Goal: Information Seeking & Learning: Understand process/instructions

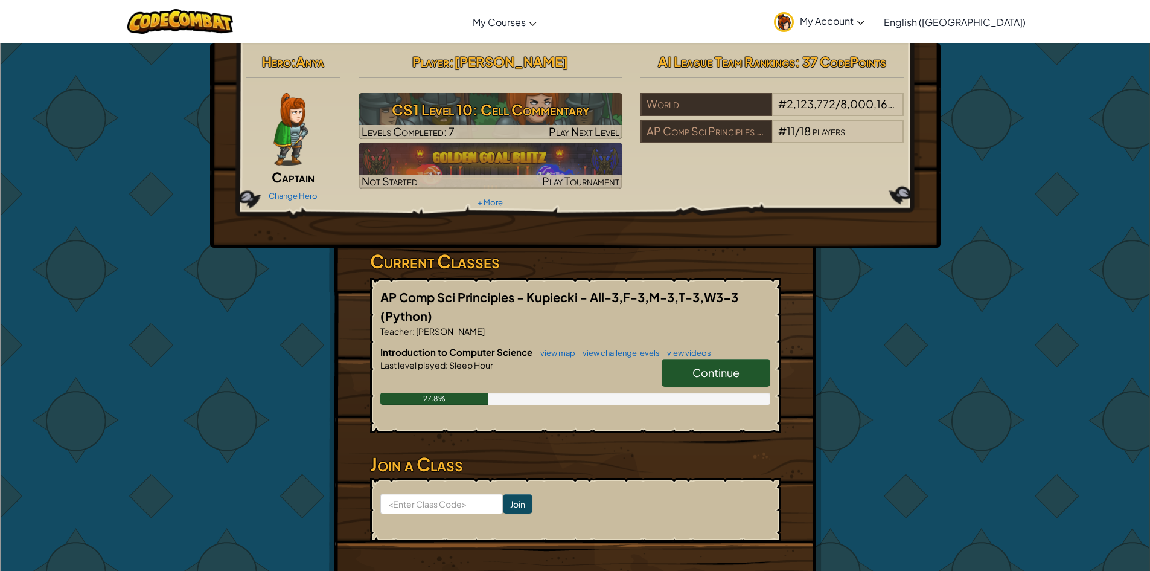
click at [688, 376] on link "Continue" at bounding box center [716, 373] width 109 height 28
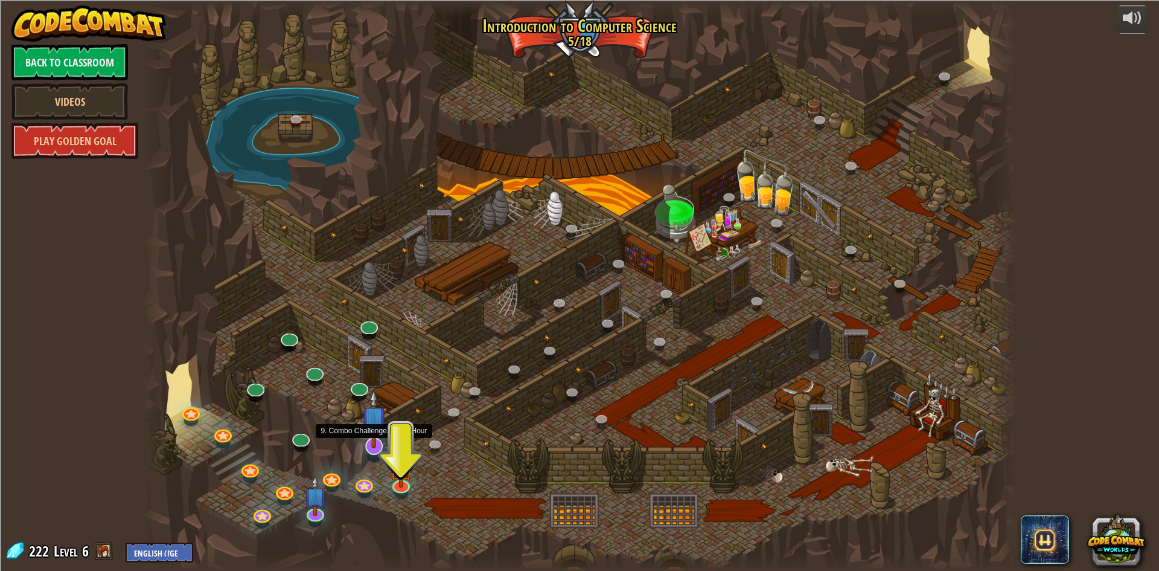
click at [371, 448] on div at bounding box center [374, 446] width 18 height 18
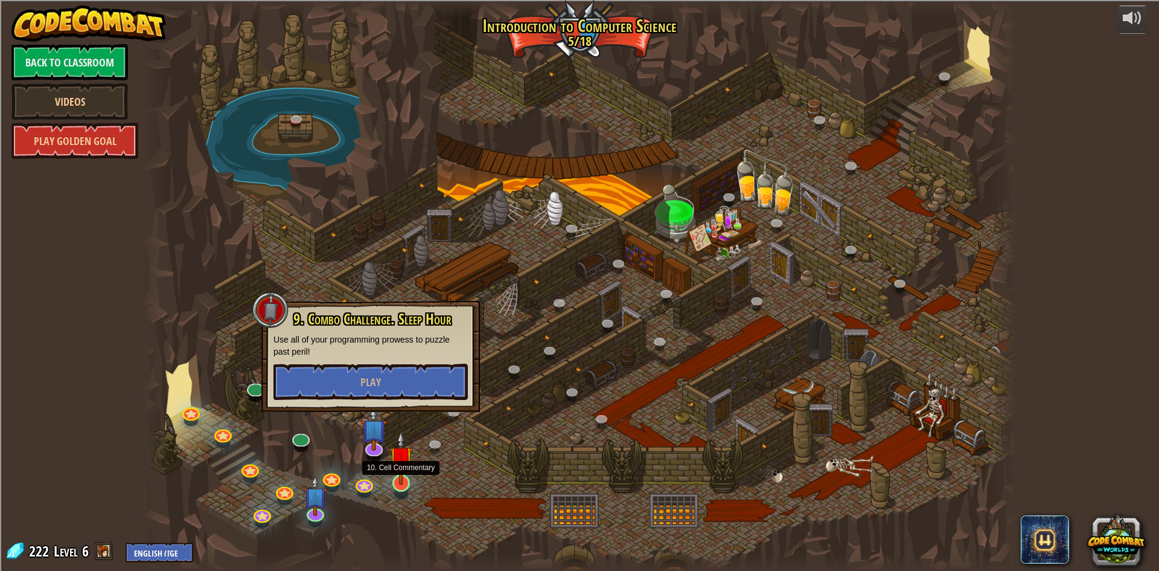
click at [402, 472] on img at bounding box center [401, 457] width 24 height 54
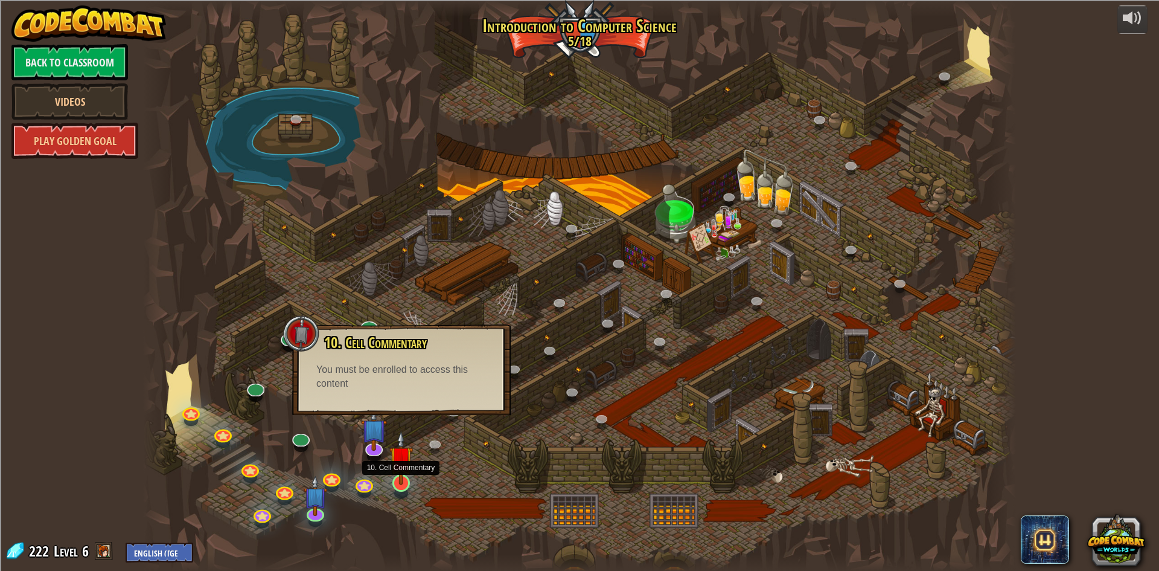
click at [402, 482] on img at bounding box center [401, 457] width 24 height 54
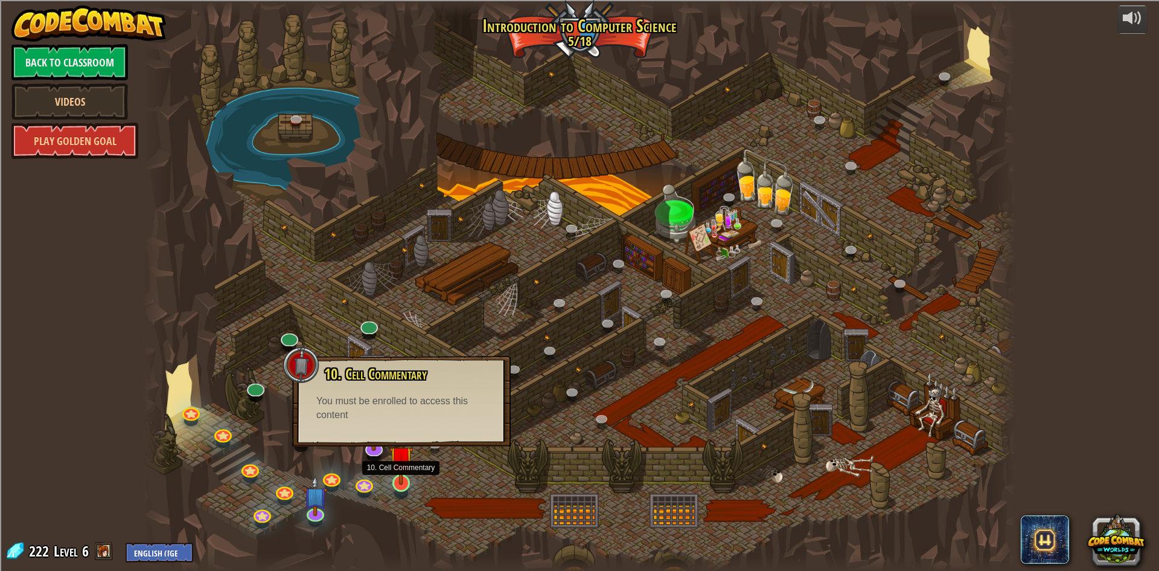
click at [402, 482] on img at bounding box center [401, 457] width 24 height 54
click at [374, 450] on link at bounding box center [372, 444] width 24 height 24
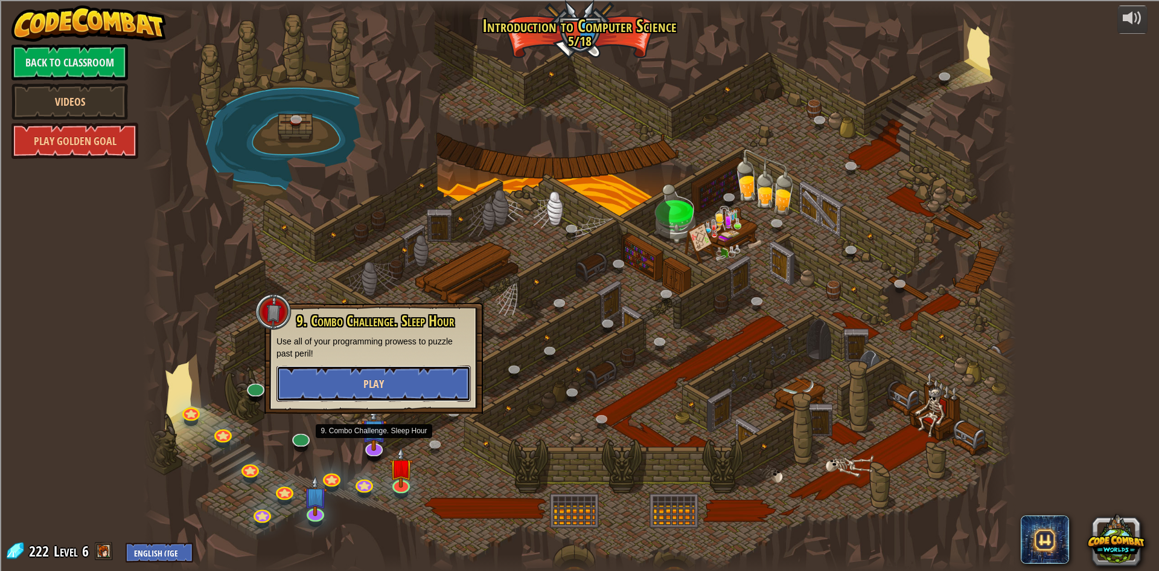
click at [386, 388] on button "Play" at bounding box center [374, 383] width 194 height 36
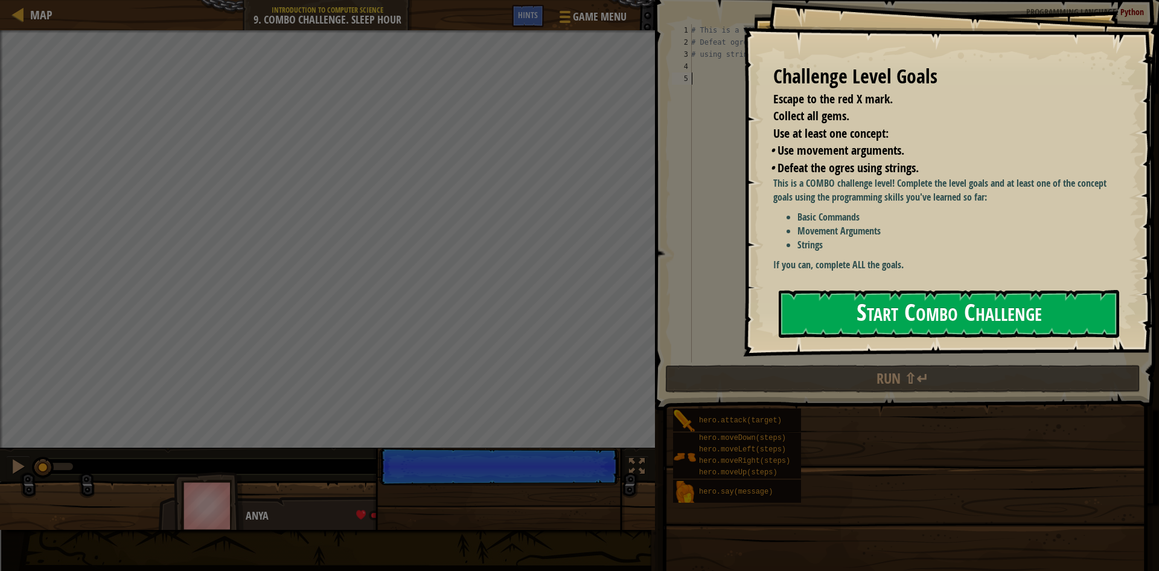
click at [863, 317] on button "Start Combo Challenge" at bounding box center [949, 314] width 341 height 48
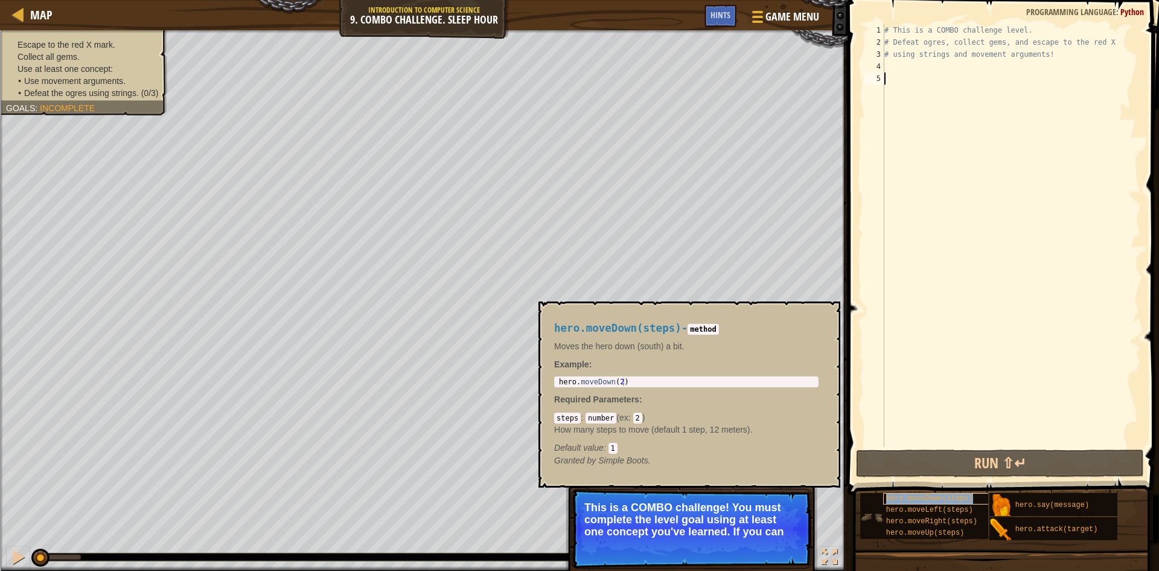
click at [936, 501] on span "hero.moveDown(steps)" at bounding box center [929, 498] width 87 height 8
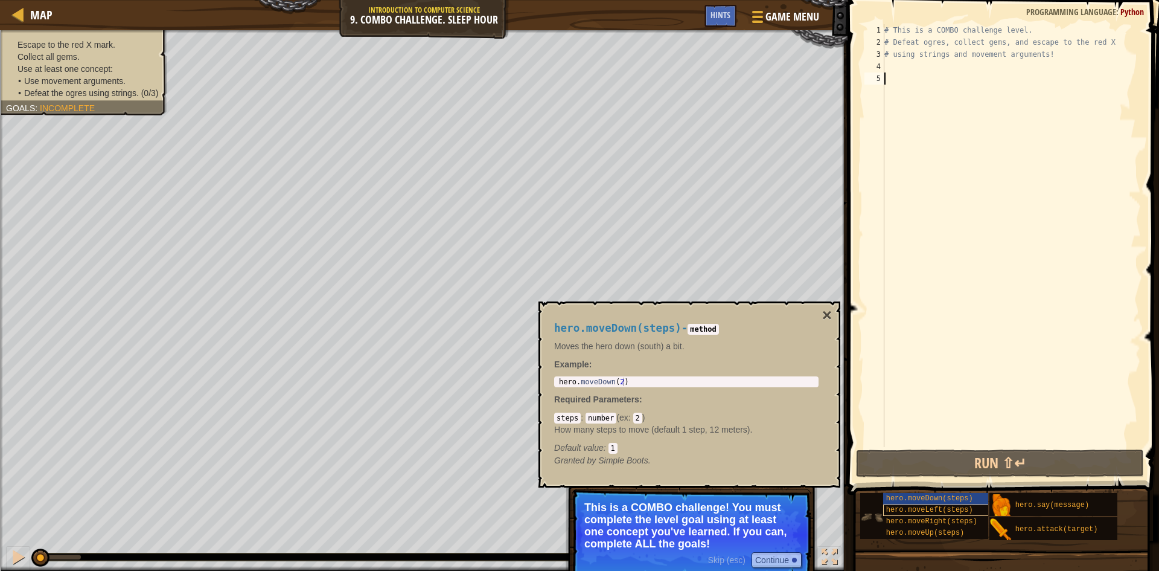
type textarea "\"
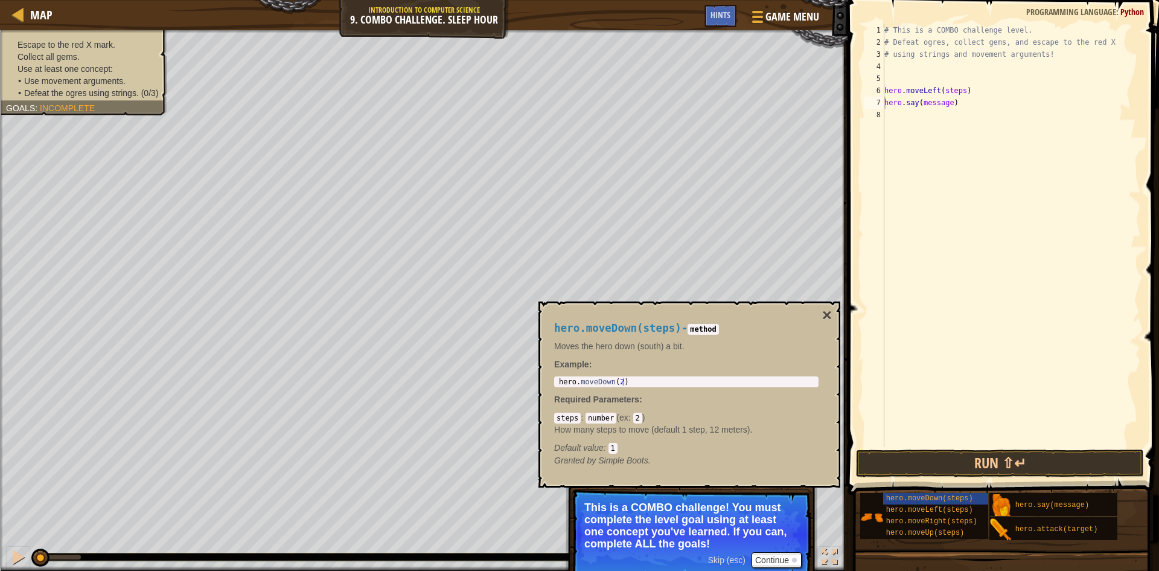
drag, startPoint x: 1006, startPoint y: 517, endPoint x: 1044, endPoint y: 244, distance: 276.1
click at [1043, 246] on div "Hints Videos hero.say(message) 1 2 3 4 5 6 7 8 # This is a COMBO challenge leve…" at bounding box center [1001, 282] width 315 height 565
drag, startPoint x: 1006, startPoint y: 531, endPoint x: 999, endPoint y: 251, distance: 279.7
click at [999, 251] on div "Hints Videos hero.say(message) 1 2 3 4 5 6 7 8 # This is a COMBO challenge leve…" at bounding box center [1001, 282] width 315 height 565
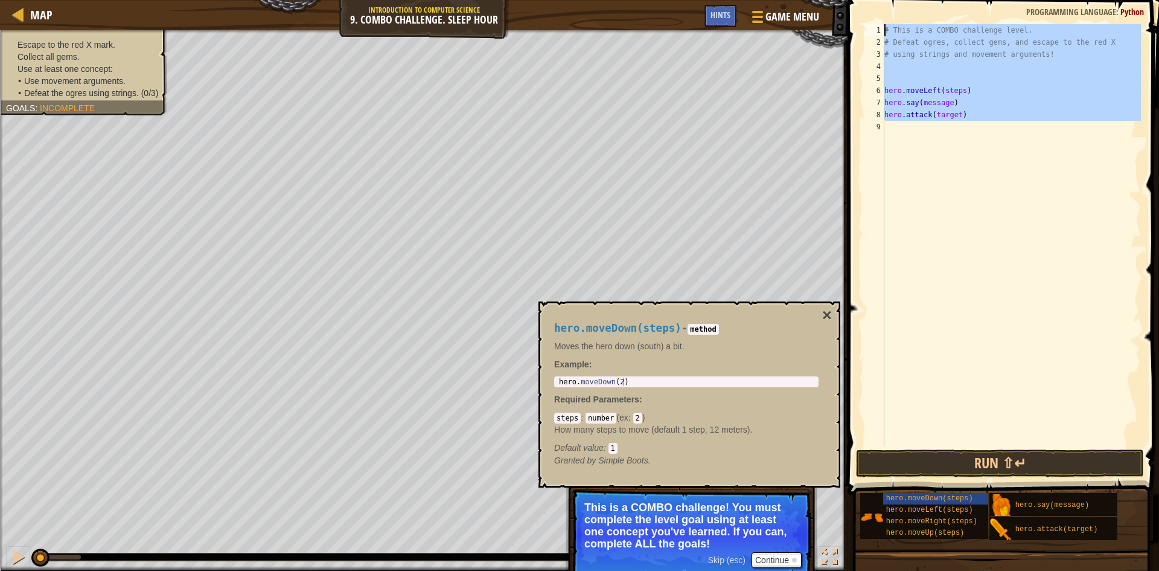
drag, startPoint x: 990, startPoint y: 113, endPoint x: 842, endPoint y: 23, distance: 173.6
click at [842, 23] on div "Map Introduction to Computer Science 9. Combo Challenge. Sleep Hour Game Menu D…" at bounding box center [579, 285] width 1159 height 571
type textarea "# This is a COMBO challenge level. # Defeat ogres, collect gems, and escape to …"
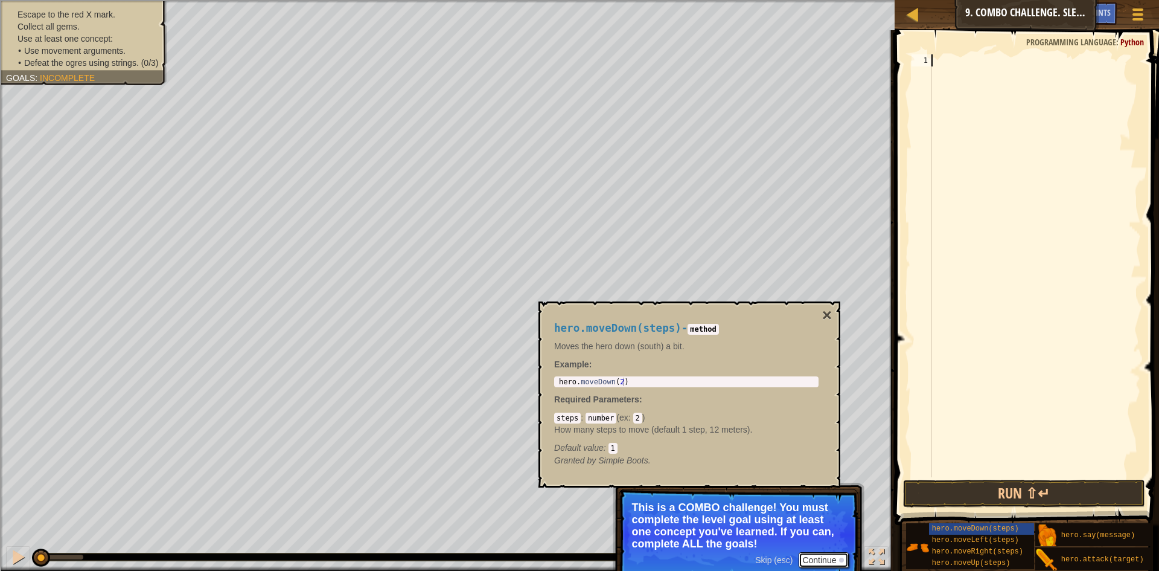
click at [813, 562] on button "Continue" at bounding box center [824, 560] width 50 height 16
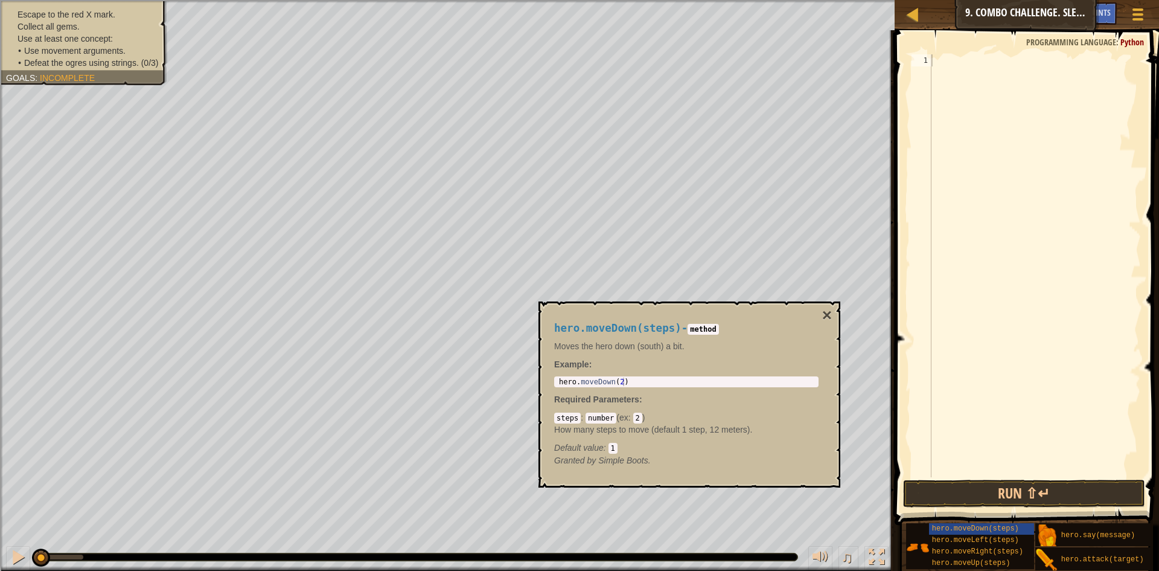
click at [816, 309] on div "hero.moveDown(steps) - method Moves the hero down (south) a bit. Example : 1 he…" at bounding box center [690, 394] width 302 height 186
click at [813, 310] on div "hero.moveDown(steps) - method Moves the hero down (south) a bit. Example : 1 he…" at bounding box center [690, 394] width 302 height 186
click at [827, 311] on button "×" at bounding box center [827, 315] width 10 height 17
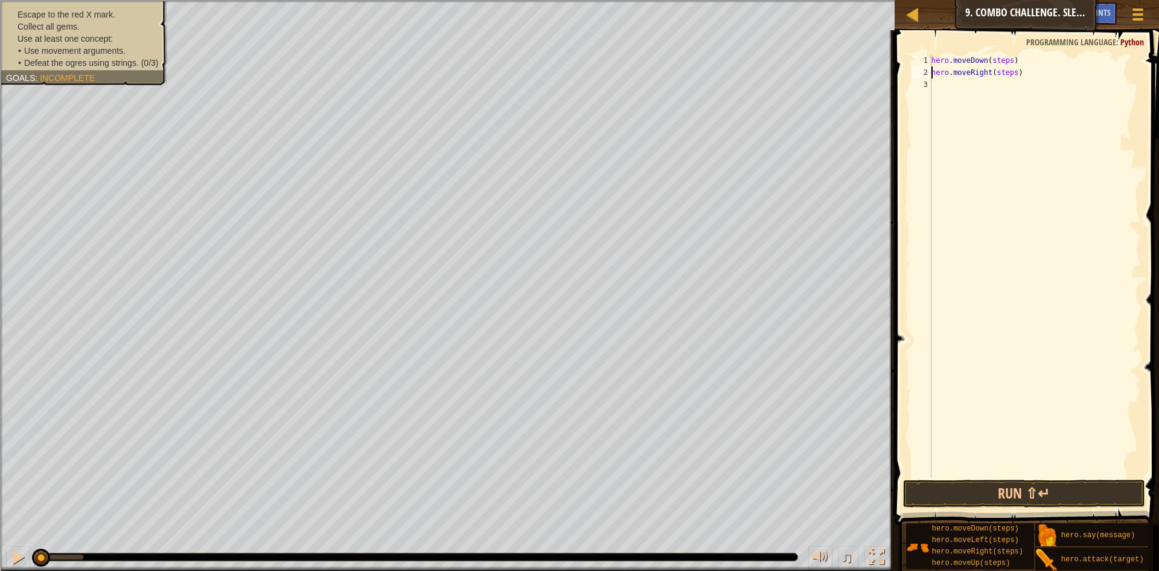
click at [1008, 59] on div "hero . moveDown ( steps ) hero . moveRight ( steps )" at bounding box center [1035, 277] width 212 height 447
click at [992, 76] on div "hero . moveDown ( 1 ) hero . moveRight ( steps )" at bounding box center [1035, 277] width 212 height 447
drag, startPoint x: 1014, startPoint y: 78, endPoint x: 990, endPoint y: 75, distance: 23.7
click at [990, 75] on div "hero . moveDown ( 1 ) hero . moveRight ( steps )" at bounding box center [1035, 277] width 212 height 447
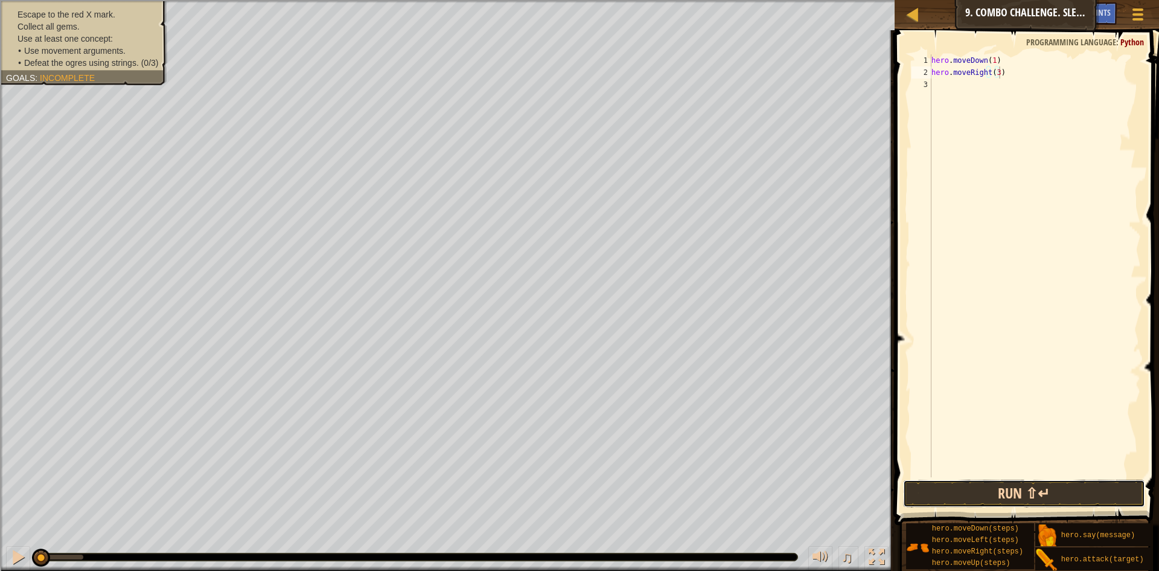
click at [998, 491] on button "Run ⇧↵" at bounding box center [1024, 493] width 242 height 28
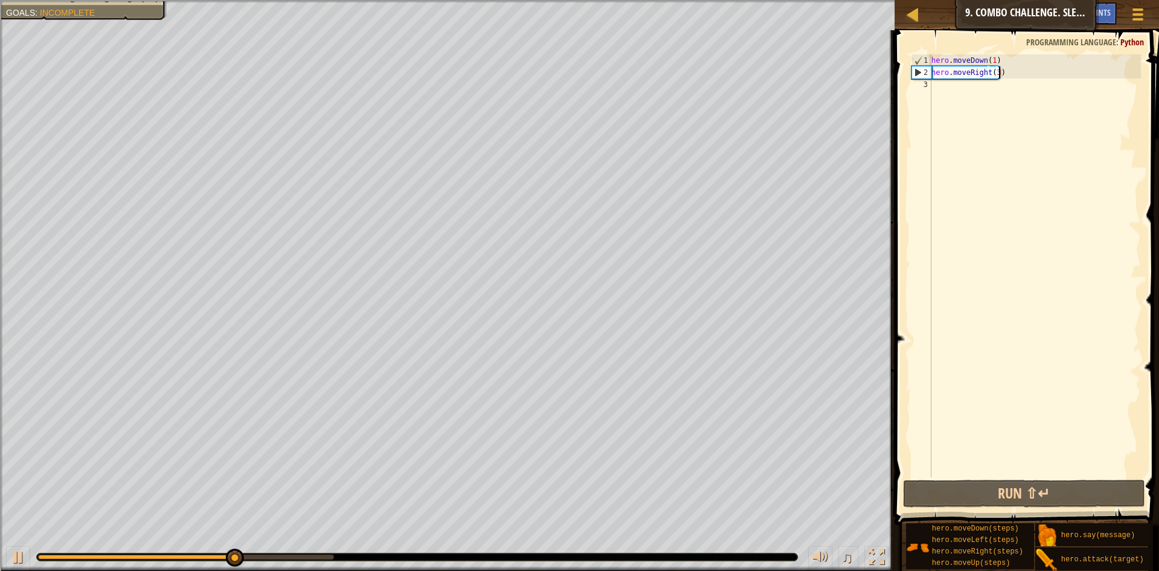
click at [994, 77] on div "hero . moveDown ( 1 ) hero . moveRight ( 3 )" at bounding box center [1035, 277] width 212 height 447
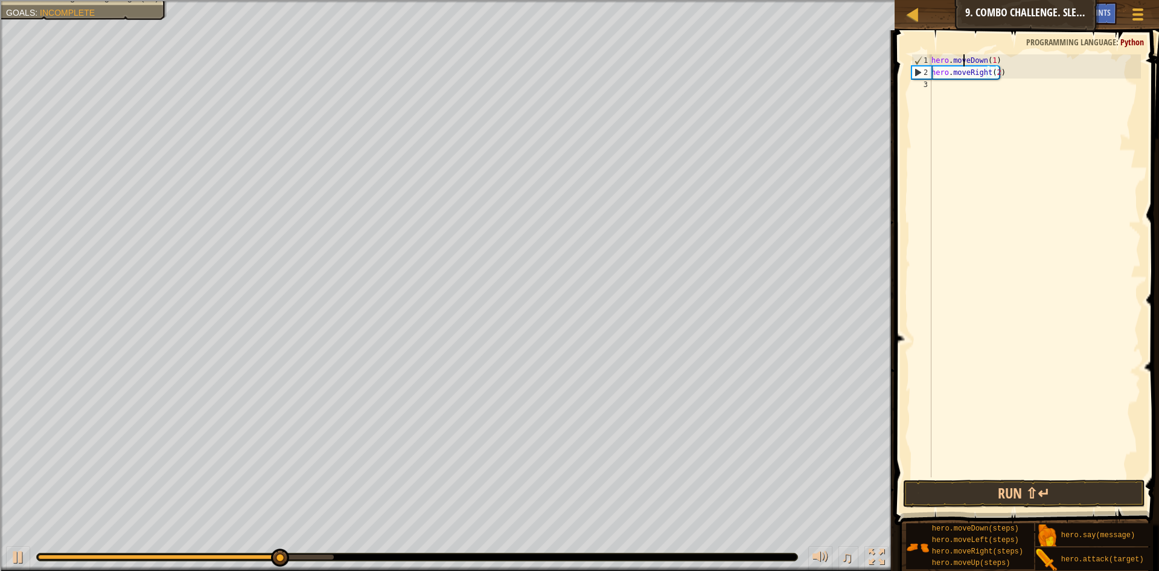
drag, startPoint x: 965, startPoint y: 65, endPoint x: 953, endPoint y: 86, distance: 24.3
click at [964, 65] on div "hero . moveDown ( 1 ) hero . moveRight ( 2 )" at bounding box center [1035, 277] width 212 height 447
type textarea "hero.moveDown(1)"
click at [953, 87] on div "hero . moveDown ( 1 ) hero . moveRight ( 2 )" at bounding box center [1035, 277] width 212 height 447
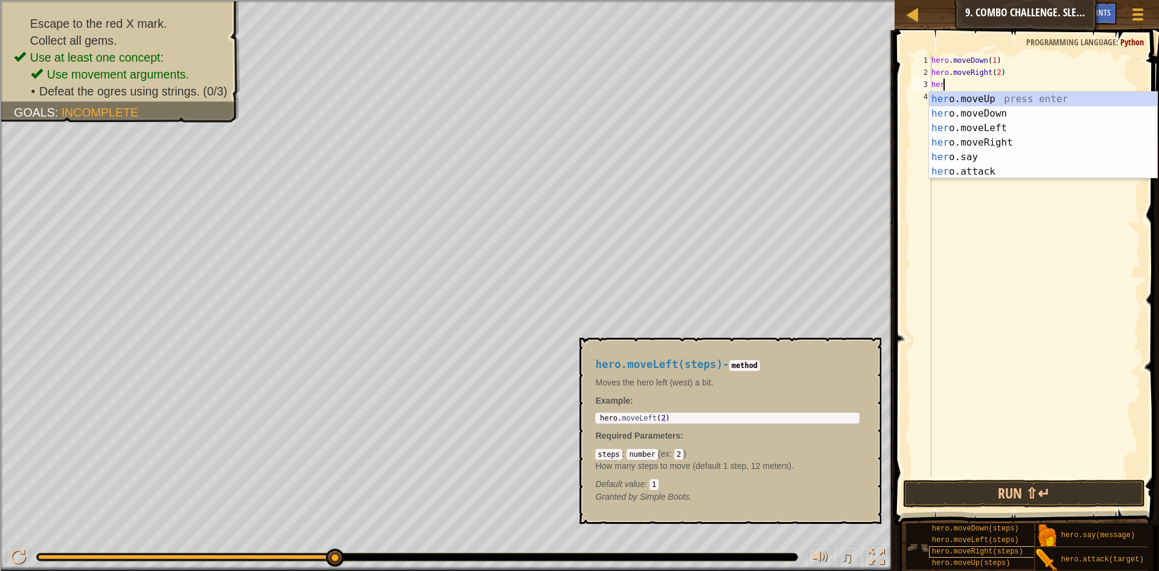
scroll to position [5, 0]
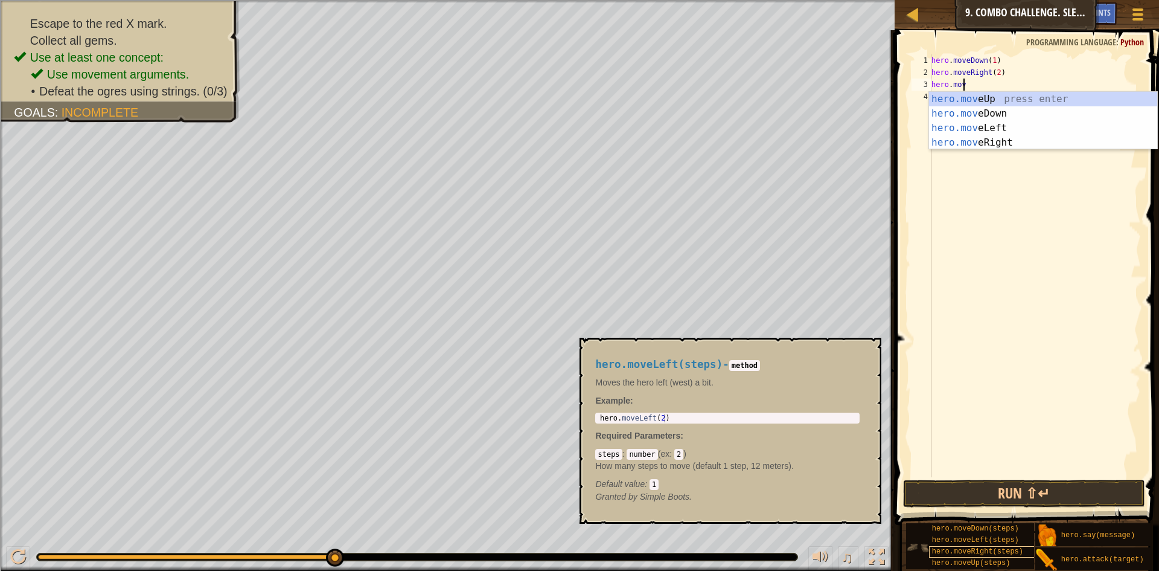
type textarea "hero.move"
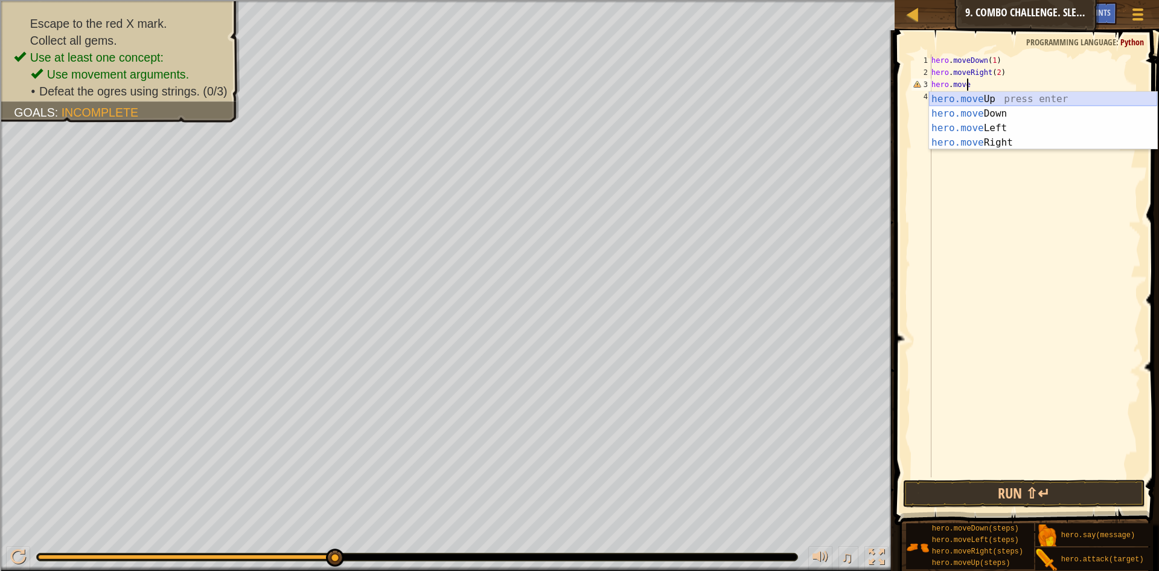
click at [975, 92] on div "hero.move Up press enter hero.move Down press enter hero.move Left press enter …" at bounding box center [1043, 135] width 228 height 87
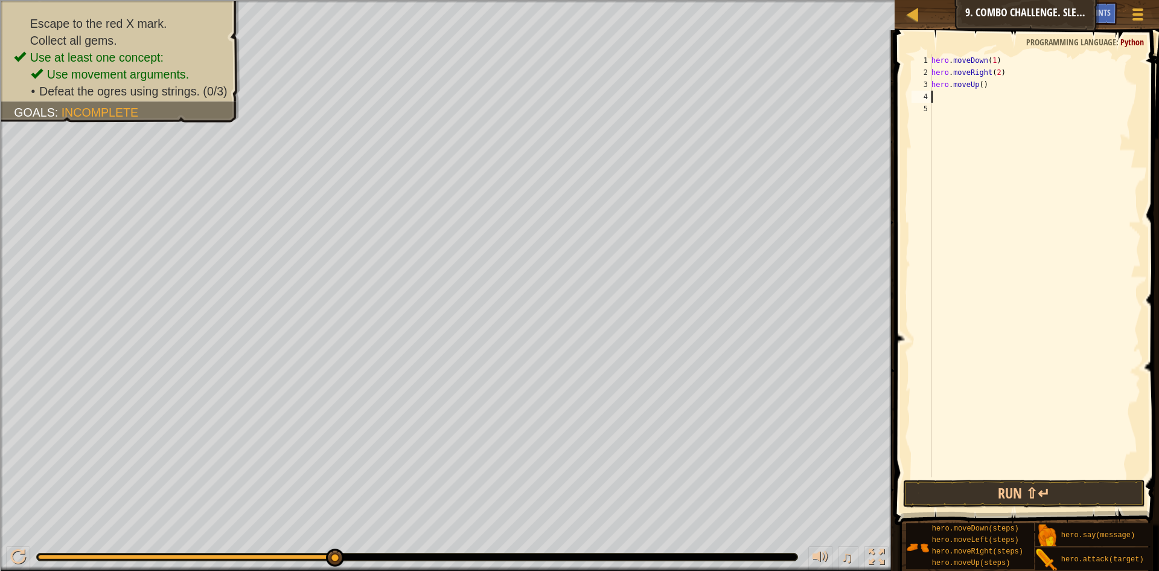
click at [980, 83] on div "hero . moveDown ( 1 ) hero . moveRight ( 2 ) hero . moveUp ( )" at bounding box center [1035, 277] width 212 height 447
type textarea "hero.moveUp(1)"
click at [944, 101] on div "hero . moveDown ( 1 ) hero . moveRight ( 2 ) hero . moveUp ( 1 )" at bounding box center [1035, 277] width 212 height 447
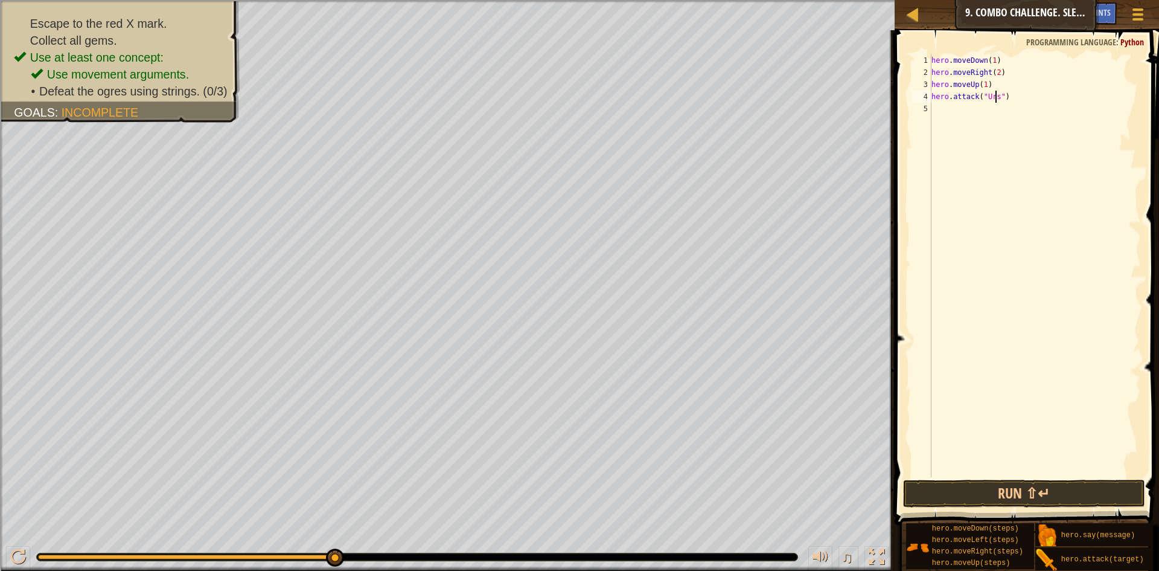
type textarea "hero.attack("Ursa")"
click at [946, 102] on div "hero . moveDown ( 1 ) hero . moveRight ( 2 ) hero . moveUp ( 1 ) hero . attack …" at bounding box center [1035, 277] width 212 height 447
click at [1011, 116] on div "hero . moveDown ( 1 ) hero . moveRight ( 2 ) hero . moveUp ( 1 ) hero . attack …" at bounding box center [1035, 277] width 212 height 447
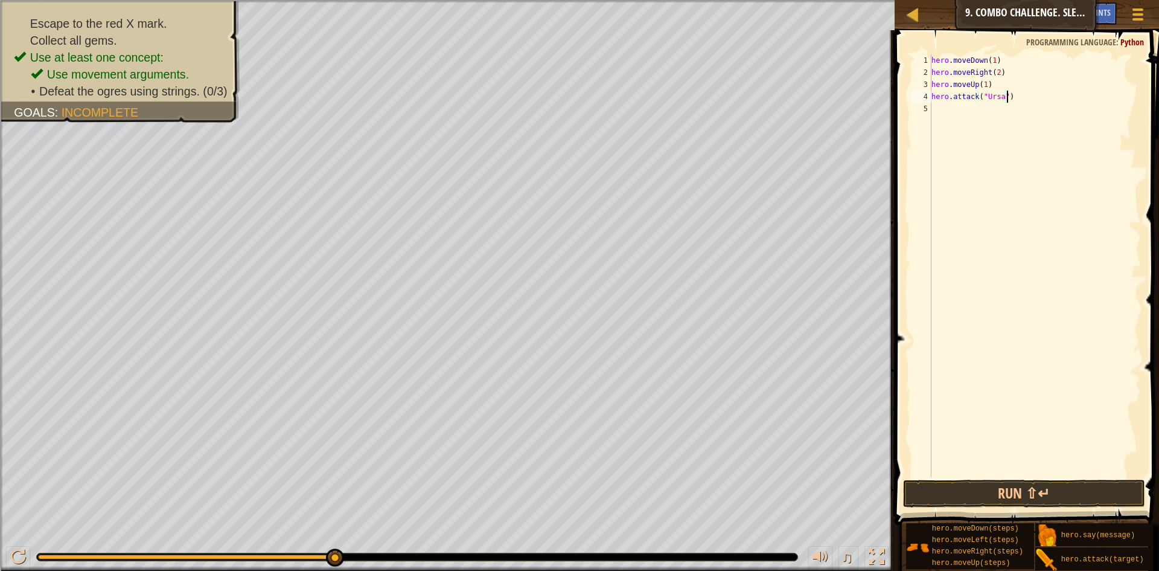
click at [1014, 102] on div "hero . moveDown ( 1 ) hero . moveRight ( 2 ) hero . moveUp ( 1 ) hero . attack …" at bounding box center [1035, 277] width 212 height 447
drag, startPoint x: 1014, startPoint y: 102, endPoint x: 929, endPoint y: 103, distance: 85.1
click at [929, 103] on div "hero.attack("Ursa") 1 2 3 4 5 hero . moveDown ( 1 ) hero . moveRight ( 2 ) hero…" at bounding box center [1025, 265] width 232 height 423
click at [929, 95] on div "4" at bounding box center [922, 97] width 20 height 12
type textarea "hero.attack("Ursa")"
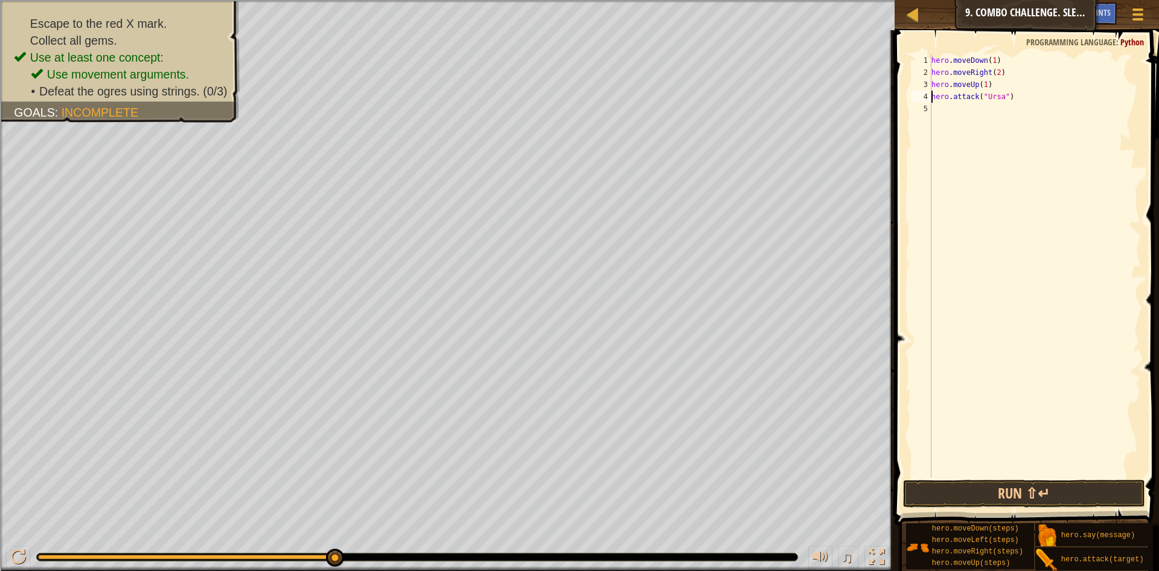
click at [929, 95] on div "4" at bounding box center [922, 97] width 20 height 12
type textarea "hero.attack("Ursa")"
click at [955, 118] on div "hero . moveDown ( 1 ) hero . moveRight ( 2 ) hero . moveUp ( 1 ) hero . attack …" at bounding box center [1035, 277] width 212 height 447
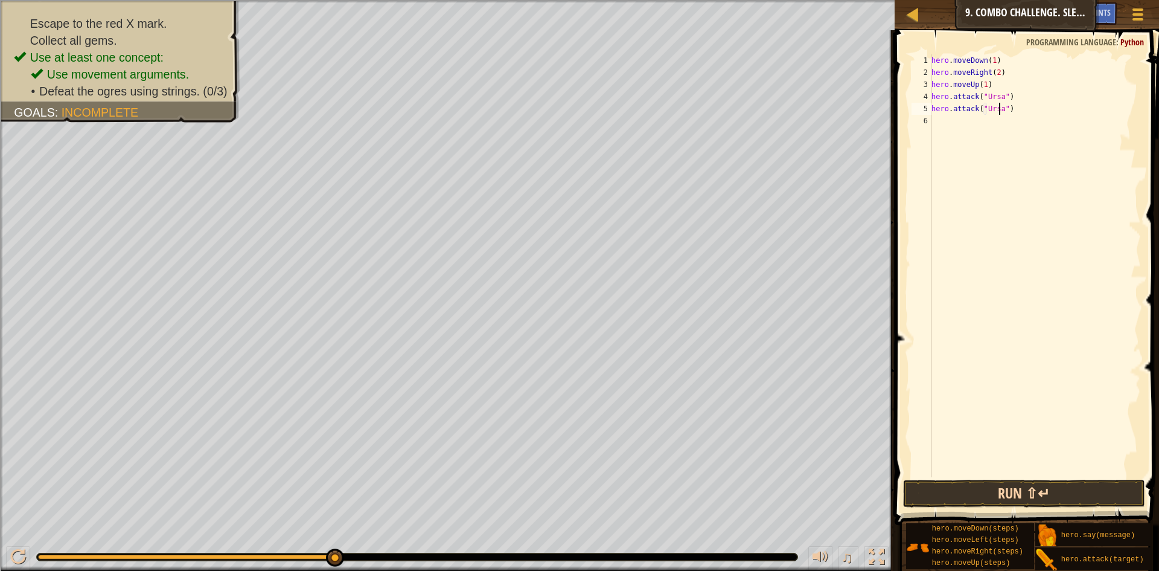
type textarea "hero.attack("Ursa")"
click at [981, 500] on button "Run ⇧↵" at bounding box center [1024, 493] width 242 height 28
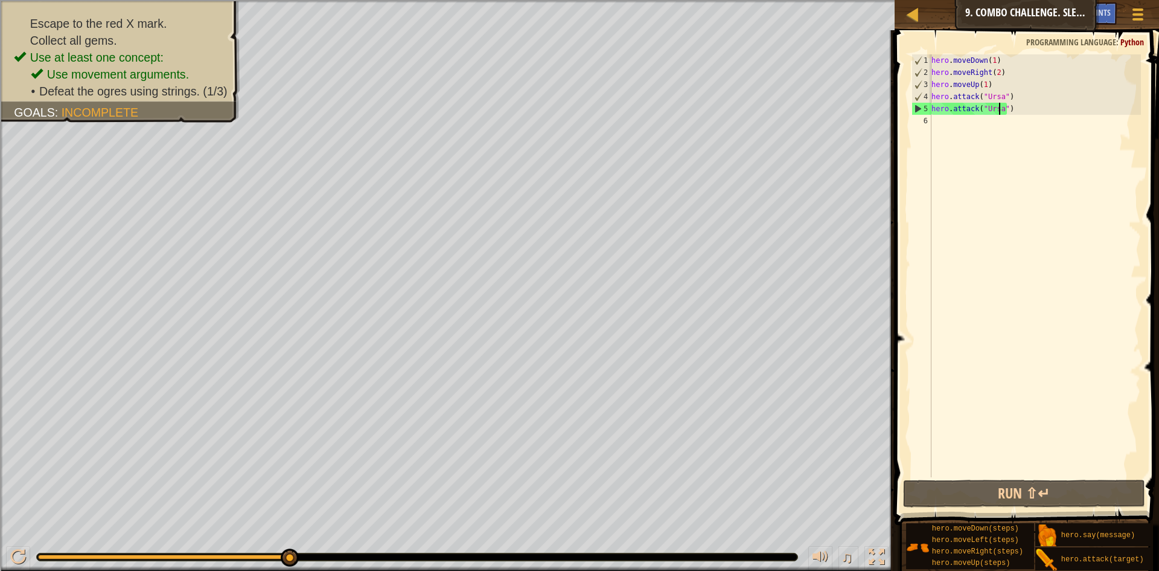
click at [945, 133] on div "hero . moveDown ( 1 ) hero . moveRight ( 2 ) hero . moveUp ( 1 ) hero . attack …" at bounding box center [1035, 277] width 212 height 447
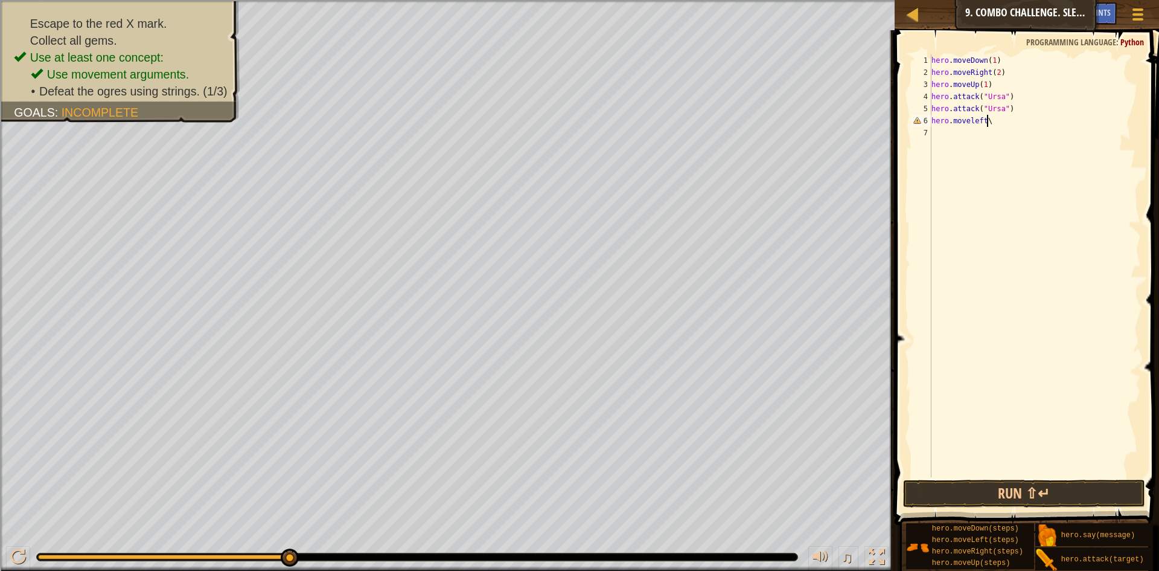
type textarea "hero.moveleft"
click at [990, 127] on div "hero . moveDown ( 1 ) hero . moveRight ( 2 ) hero . moveUp ( 1 ) hero . attack …" at bounding box center [1035, 277] width 212 height 447
click at [987, 123] on div "hero . moveDown ( 1 ) hero . moveRight ( 2 ) hero . moveUp ( 1 ) hero . attack …" at bounding box center [1035, 277] width 212 height 447
type textarea "hero.moveLeft(2)"
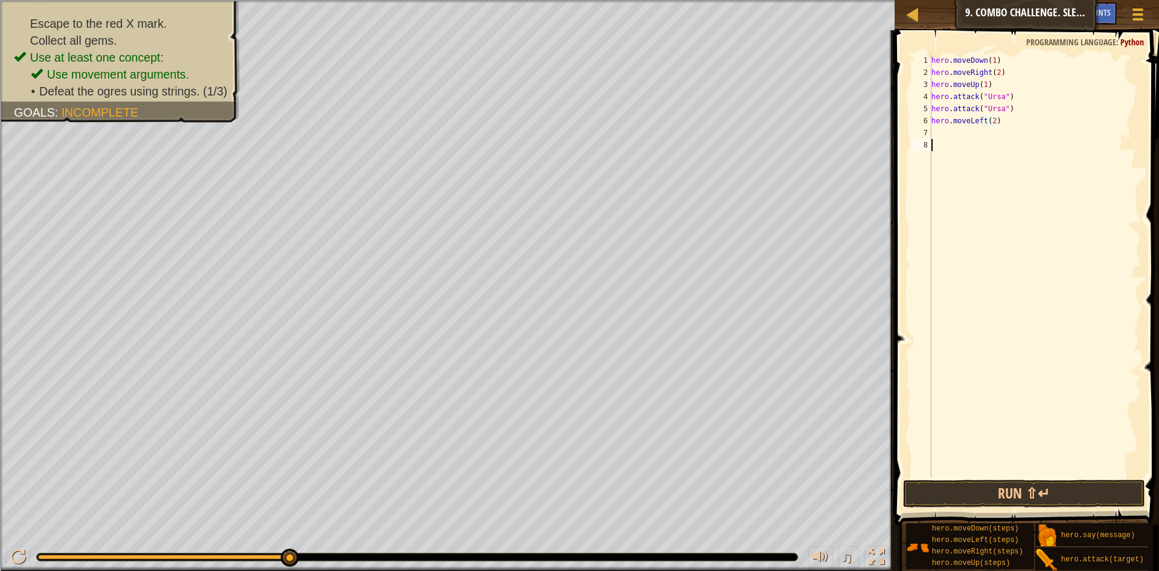
click at [951, 142] on div "hero . moveDown ( 1 ) hero . moveRight ( 2 ) hero . moveUp ( 1 ) hero . attack …" at bounding box center [1035, 277] width 212 height 447
click at [935, 117] on div "hero . moveDown ( 1 ) hero . moveRight ( 2 ) hero . moveUp ( 1 ) hero . attack …" at bounding box center [1035, 277] width 212 height 447
click at [1017, 123] on div "hero . moveDown ( 1 ) hero . moveRight ( 2 ) hero . moveUp ( 1 ) hero . attack …" at bounding box center [1035, 277] width 212 height 447
click at [935, 121] on div "hero . moveDown ( 1 ) hero . moveRight ( 2 ) hero . moveUp ( 1 ) hero . attack …" at bounding box center [1035, 277] width 212 height 447
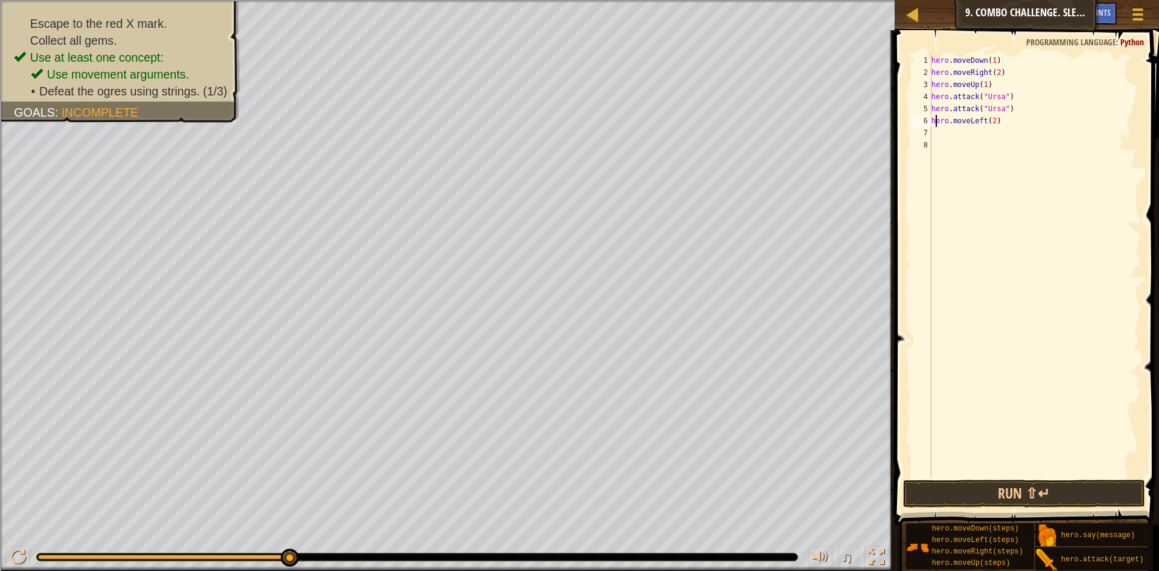
click at [932, 121] on div "hero . moveDown ( 1 ) hero . moveRight ( 2 ) hero . moveUp ( 1 ) hero . attack …" at bounding box center [1035, 277] width 212 height 447
click at [958, 124] on div "hero . moveDown ( 1 ) hero . moveRight ( 2 ) hero . moveUp ( 1 ) hero . attack …" at bounding box center [1035, 277] width 212 height 447
type textarea "\"
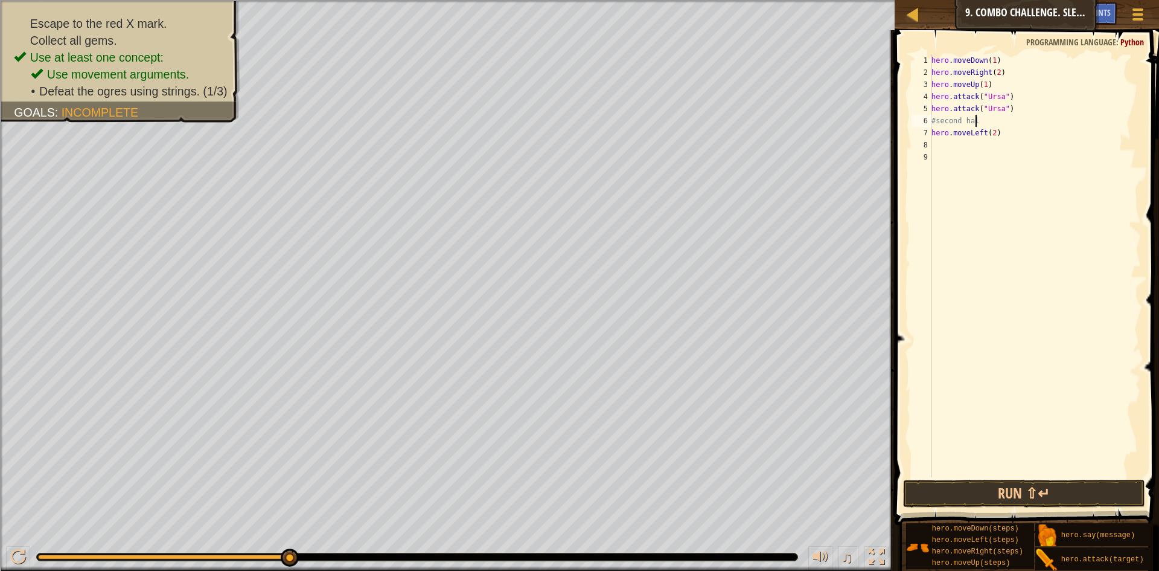
type textarea "#second half"
click at [942, 148] on div "hero . moveDown ( 1 ) hero . moveRight ( 2 ) hero . moveUp ( 1 ) hero . attack …" at bounding box center [1035, 277] width 212 height 447
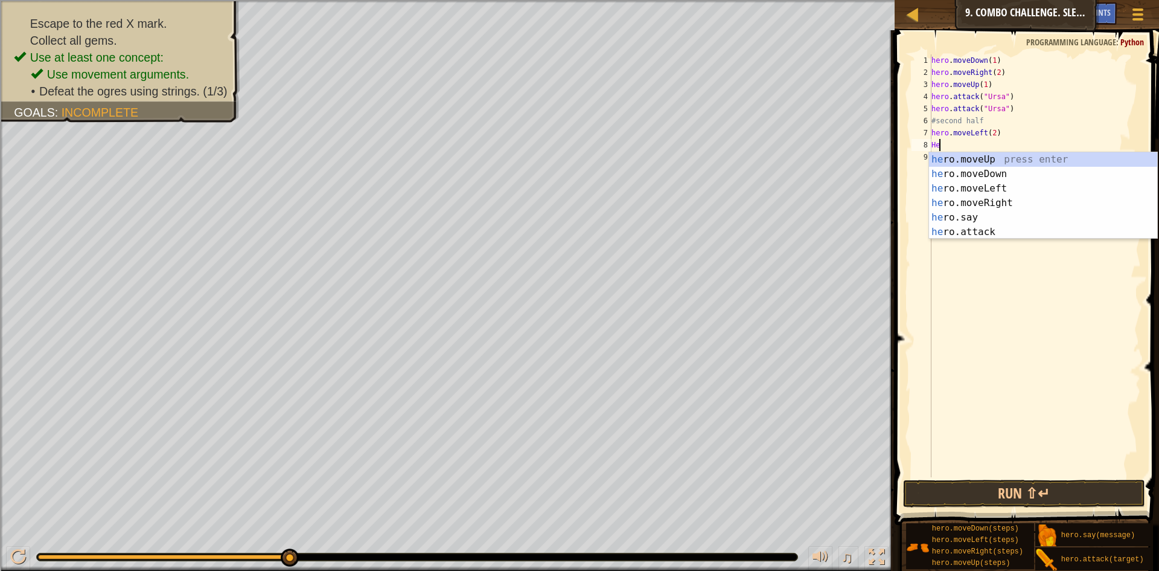
scroll to position [5, 0]
type textarea "H"
type textarea "e"
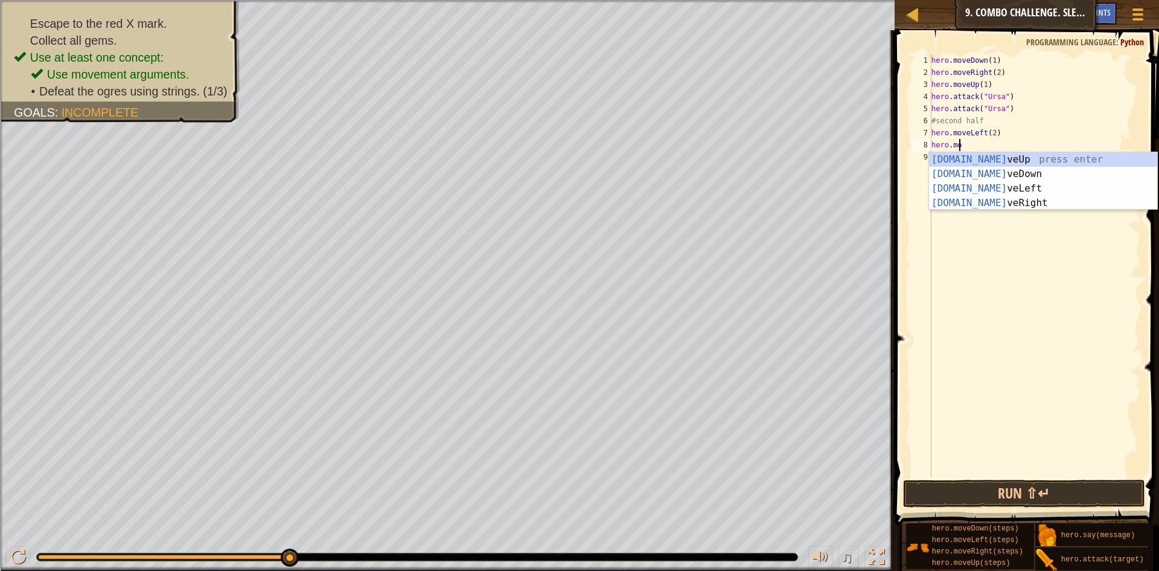
type textarea "hero.move"
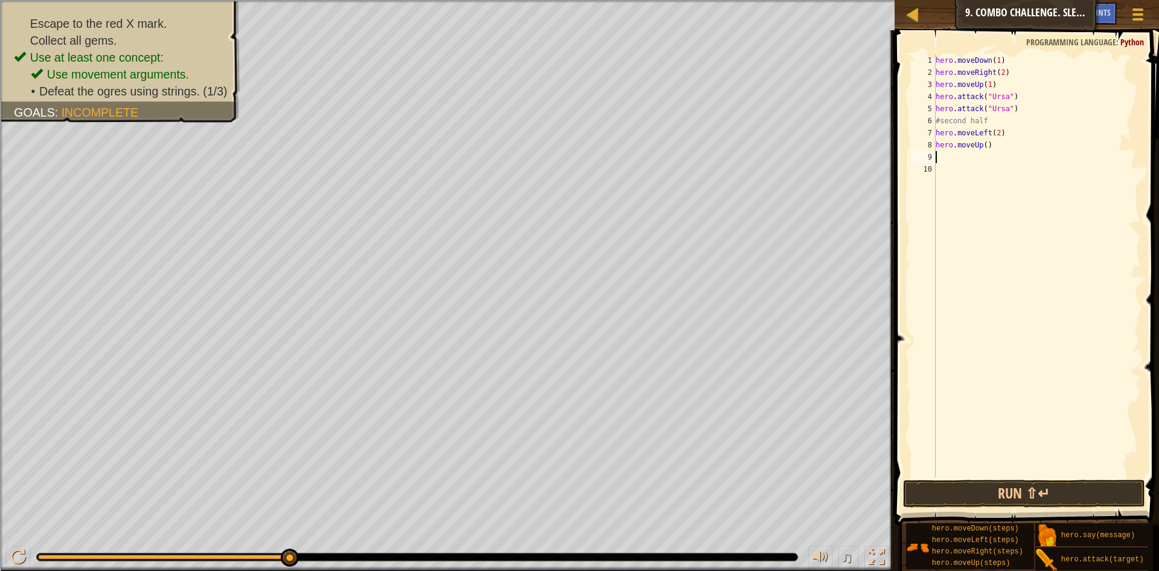
click at [983, 147] on div "hero . moveDown ( 1 ) hero . moveRight ( 2 ) hero . moveUp ( 1 ) hero . attack …" at bounding box center [1037, 277] width 208 height 447
type textarea "hero.moveUp(1)"
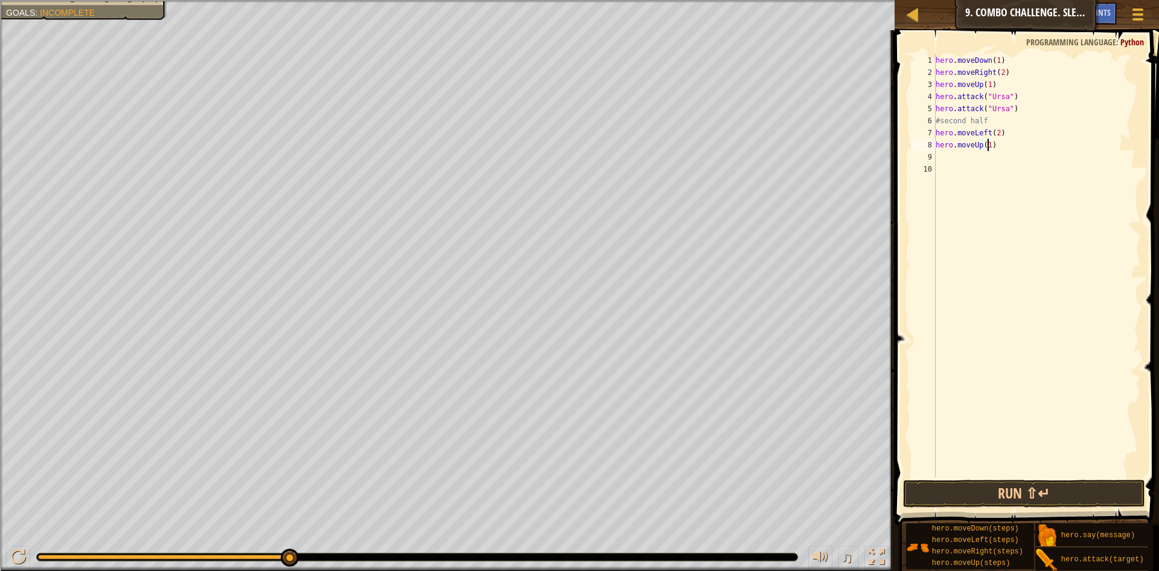
click at [978, 161] on div "hero . moveDown ( 1 ) hero . moveRight ( 2 ) hero . moveUp ( 1 ) hero . attack …" at bounding box center [1037, 277] width 208 height 447
type textarea "hero.attacck"
type textarea "hero.attack("Rexxar")"
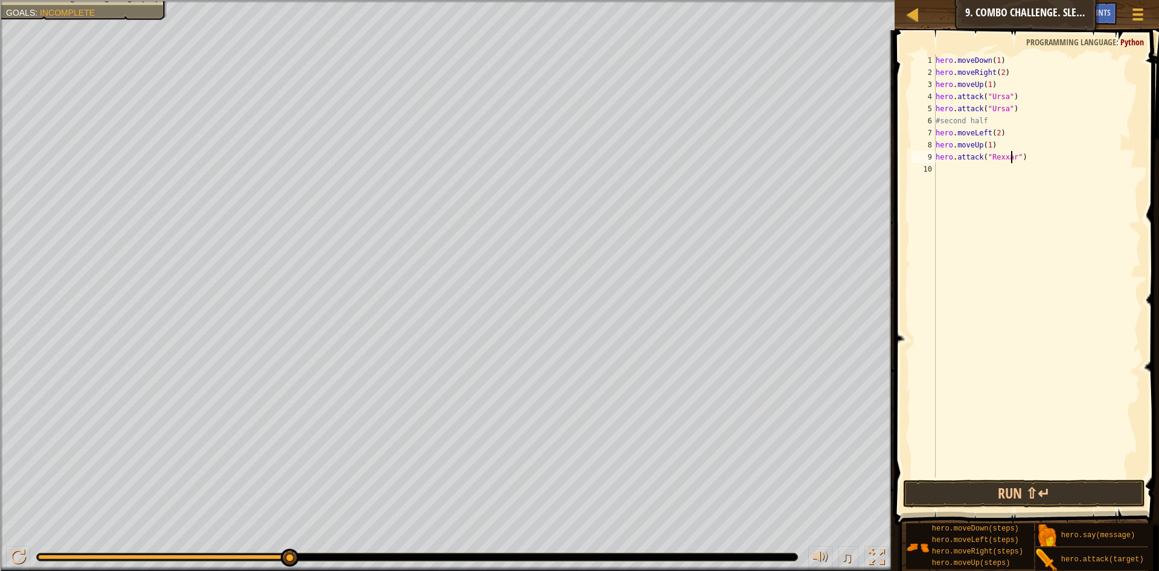
click at [939, 167] on div "hero . moveDown ( 1 ) hero . moveRight ( 2 ) hero . moveUp ( 1 ) hero . attack …" at bounding box center [1037, 277] width 208 height 447
type textarea "hero.attack("Rexxar")"
click at [983, 184] on div "hero . moveDown ( 1 ) hero . moveRight ( 2 ) hero . moveUp ( 1 ) hero . attack …" at bounding box center [1037, 277] width 208 height 447
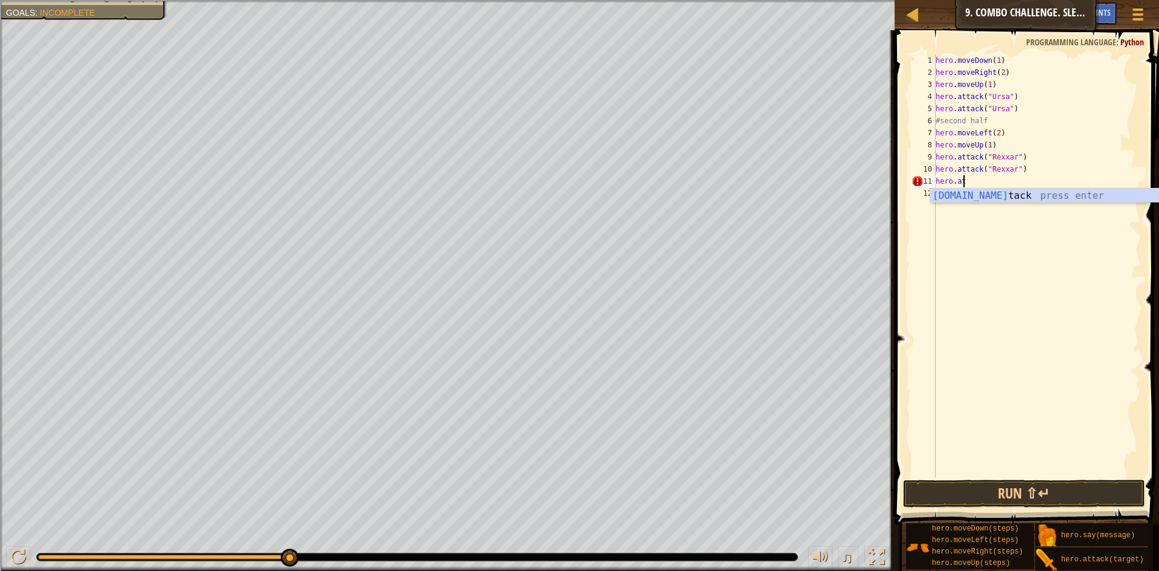
scroll to position [5, 2]
type textarea "hero.attack("Brack")"
click at [944, 200] on div "hero . moveDown ( 1 ) hero . moveRight ( 2 ) hero . moveUp ( 1 ) hero . attack …" at bounding box center [1037, 277] width 208 height 447
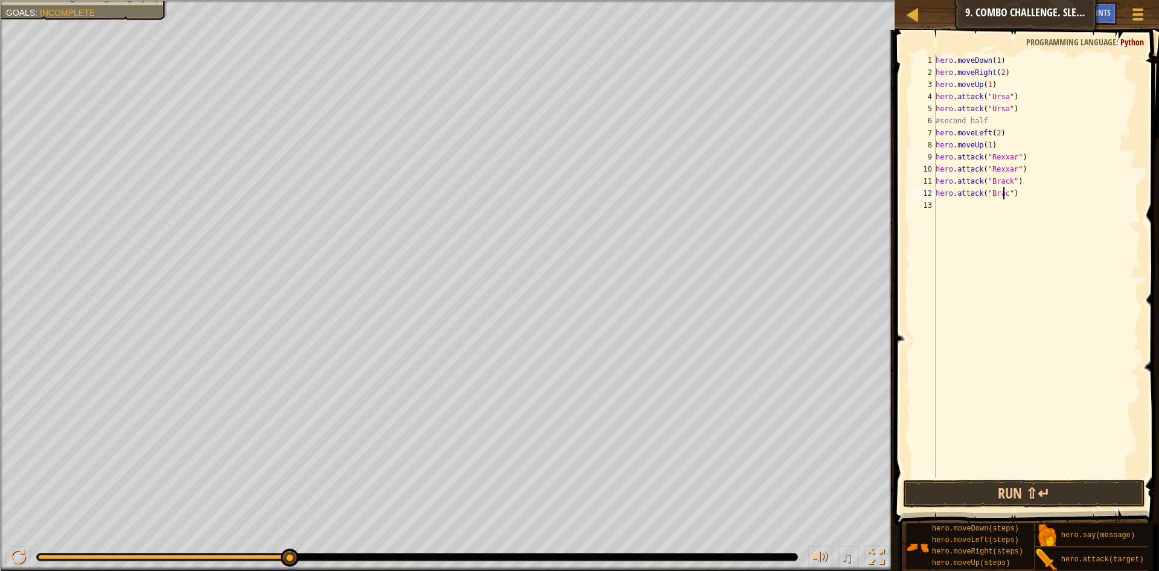
type textarea "hero.attack("Brack")"
click at [1077, 496] on button "Run ⇧↵" at bounding box center [1024, 493] width 242 height 28
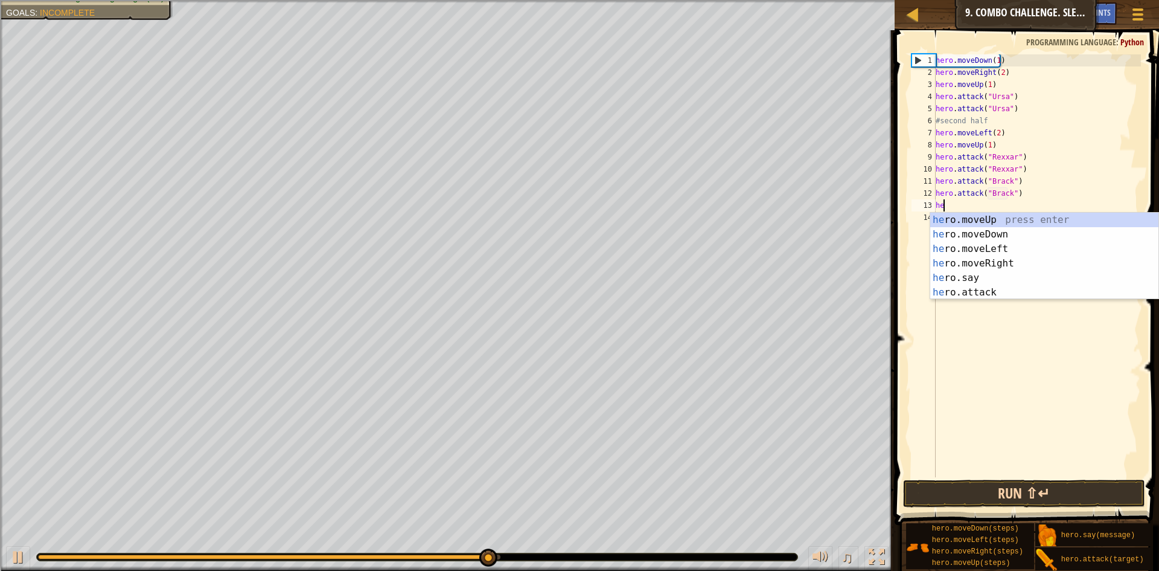
scroll to position [5, 1]
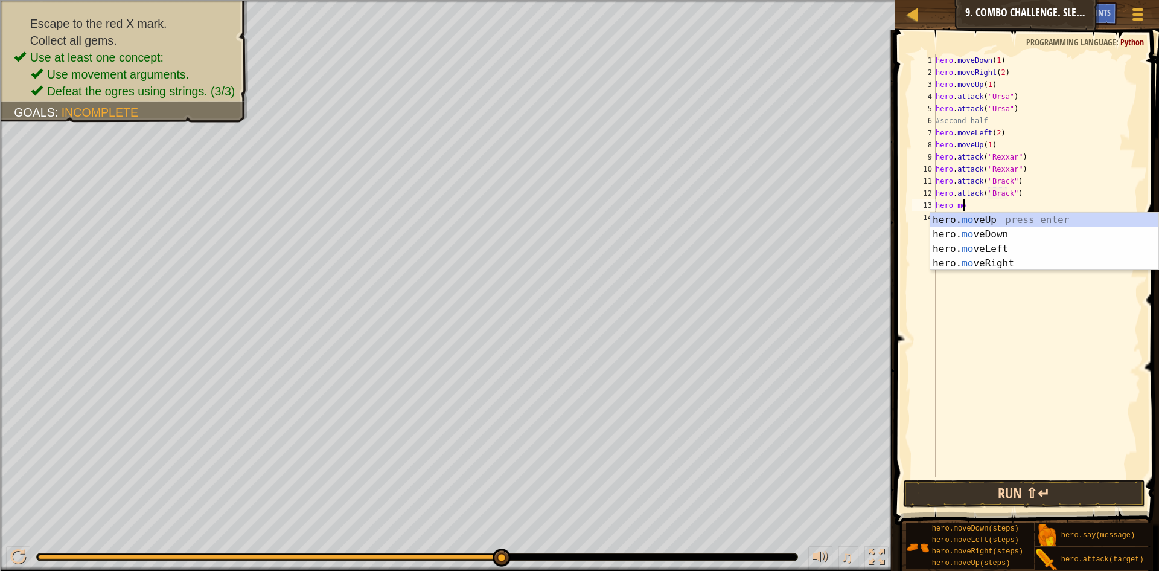
type textarea "hero move"
click at [1051, 261] on div "hero. move Up press enter hero. move Down press enter hero. move Left press ent…" at bounding box center [1044, 256] width 228 height 87
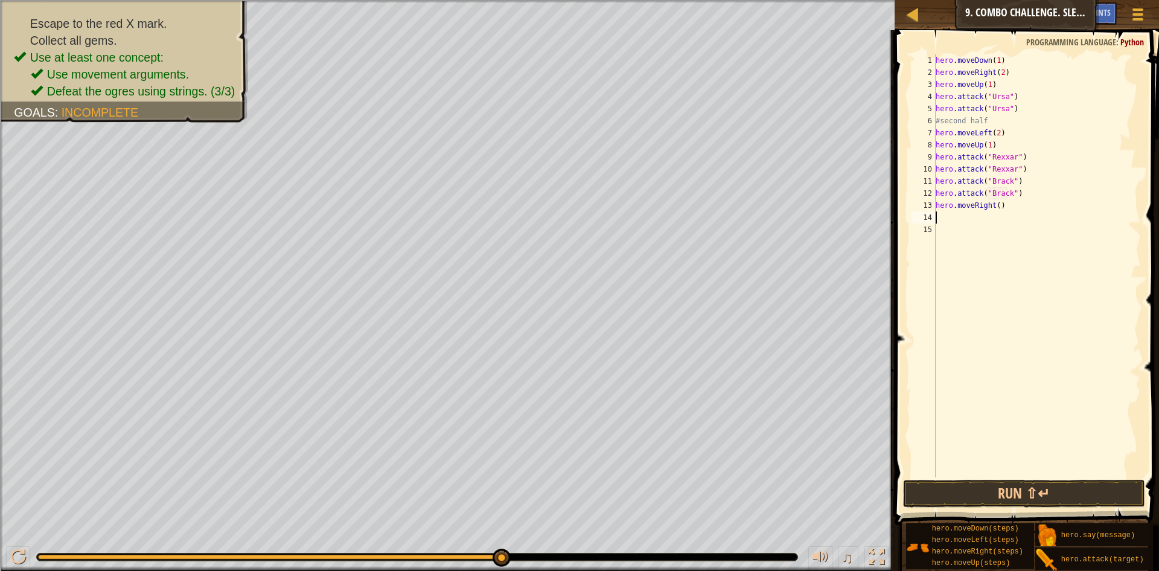
click at [994, 208] on div "hero . moveDown ( 1 ) hero . moveRight ( 2 ) hero . moveUp ( 1 ) hero . attack …" at bounding box center [1037, 277] width 208 height 447
type textarea "hero.moveRight(3)"
click at [997, 494] on button "Run ⇧↵" at bounding box center [1024, 493] width 242 height 28
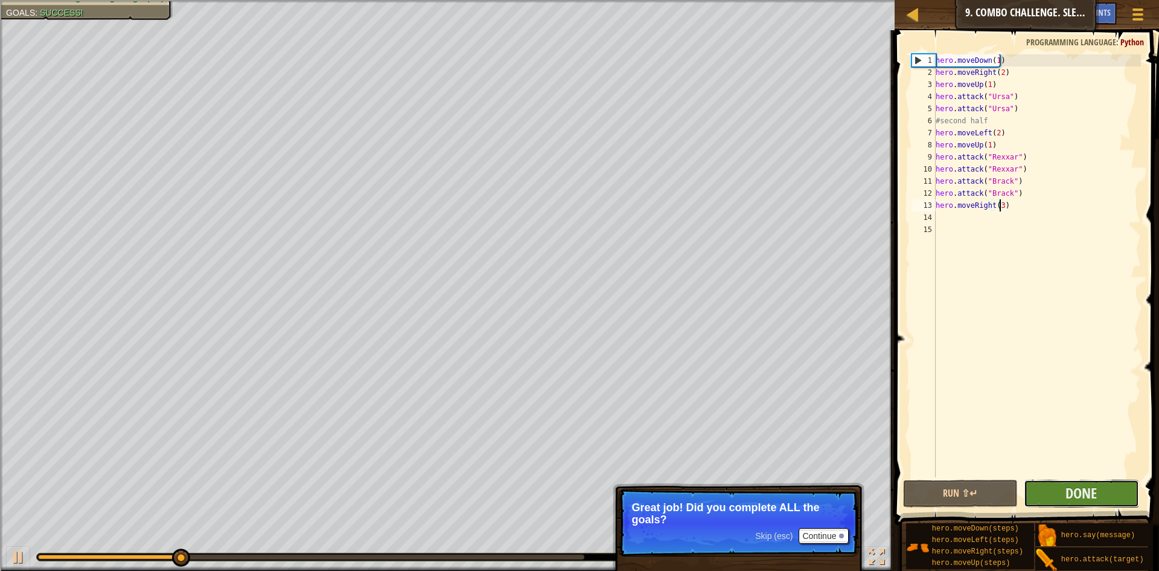
click at [1048, 485] on button "Done" at bounding box center [1081, 493] width 115 height 28
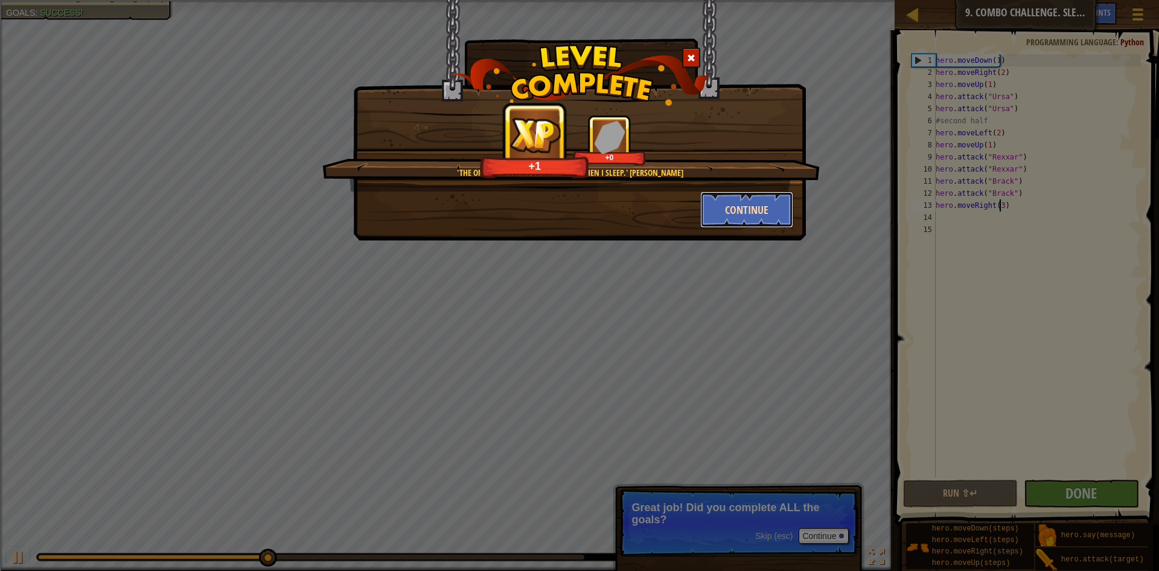
click at [744, 219] on button "Continue" at bounding box center [747, 209] width 94 height 36
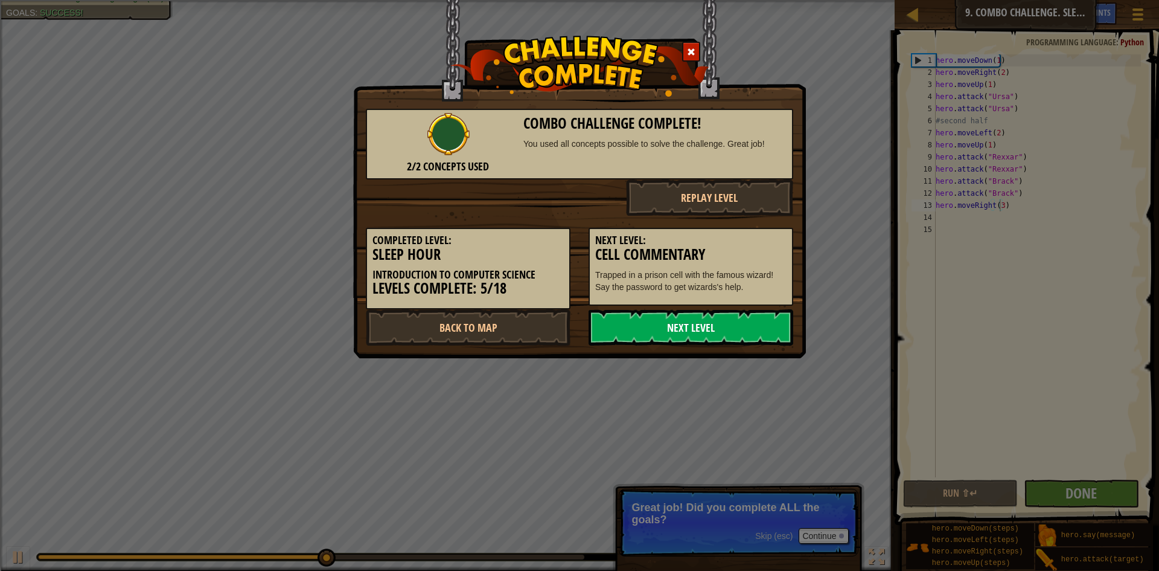
click at [705, 333] on link "Next Level" at bounding box center [691, 327] width 205 height 36
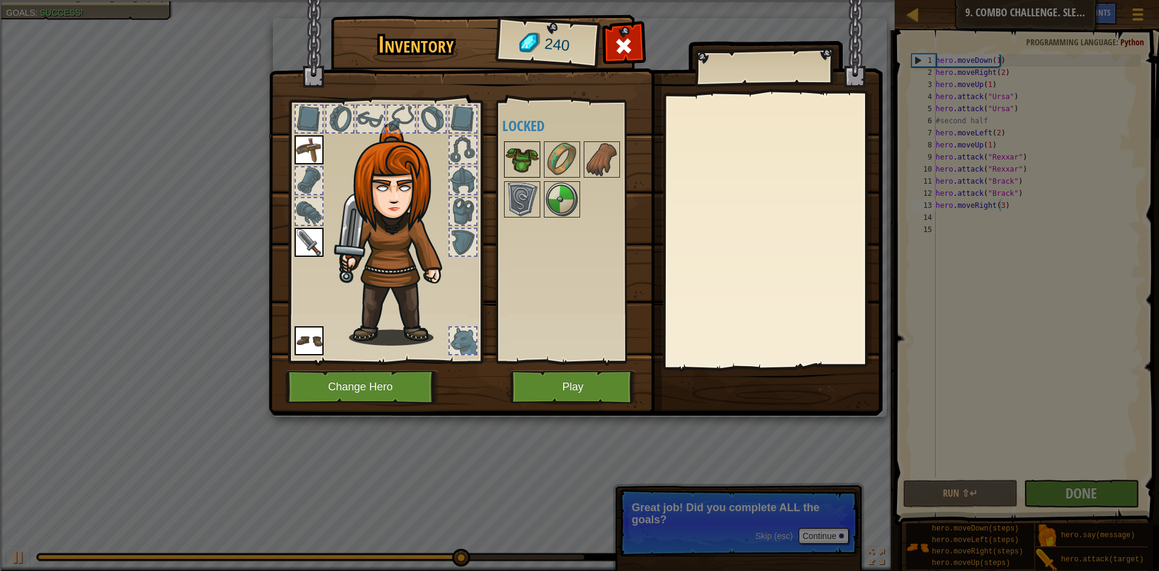
click at [522, 150] on img at bounding box center [522, 159] width 34 height 34
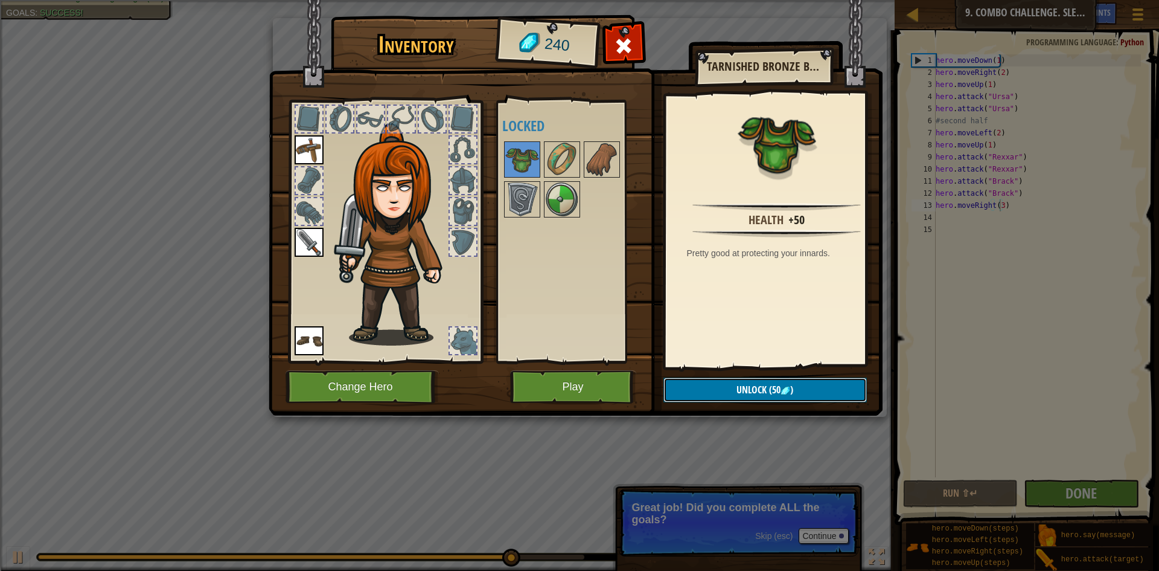
click at [811, 388] on button "Unlock (50 )" at bounding box center [765, 389] width 203 height 25
click at [766, 392] on button "Confirm" at bounding box center [765, 389] width 203 height 25
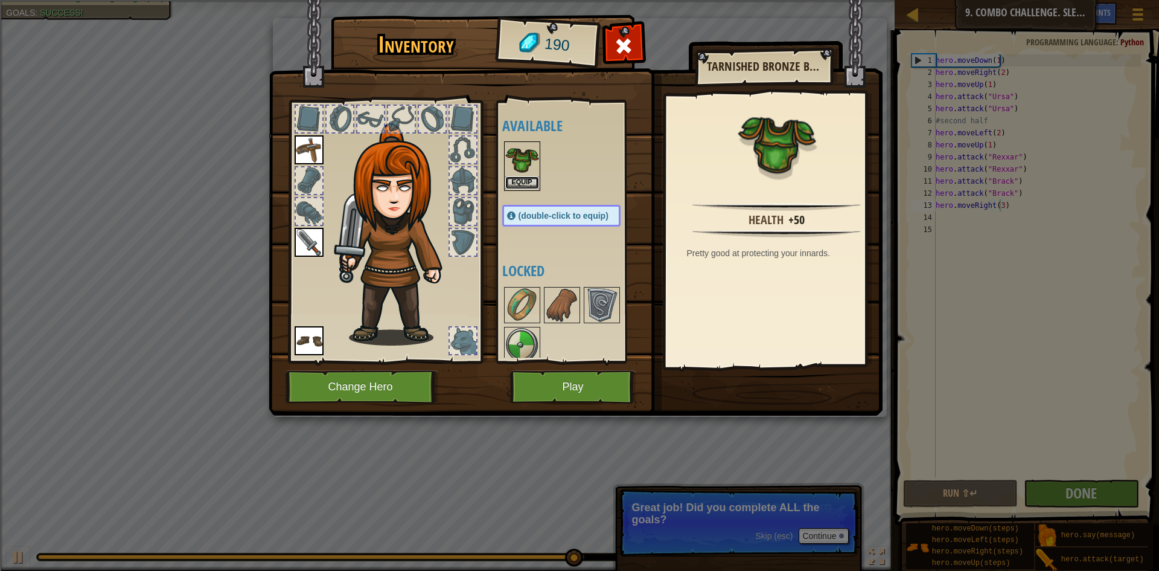
click at [518, 176] on button "Equip" at bounding box center [522, 182] width 34 height 13
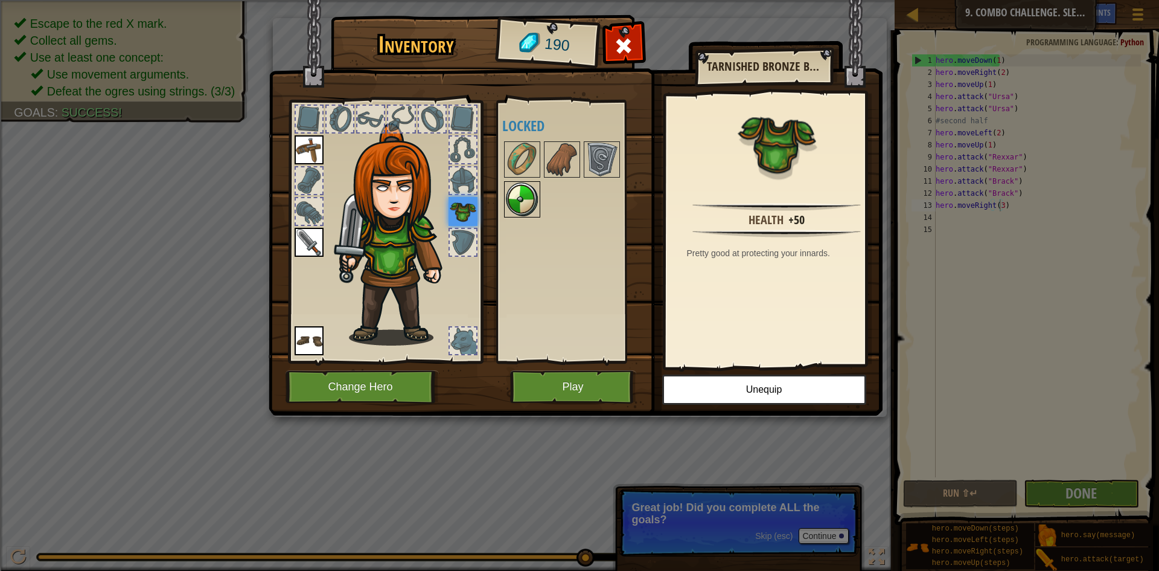
click at [513, 196] on img at bounding box center [522, 199] width 34 height 34
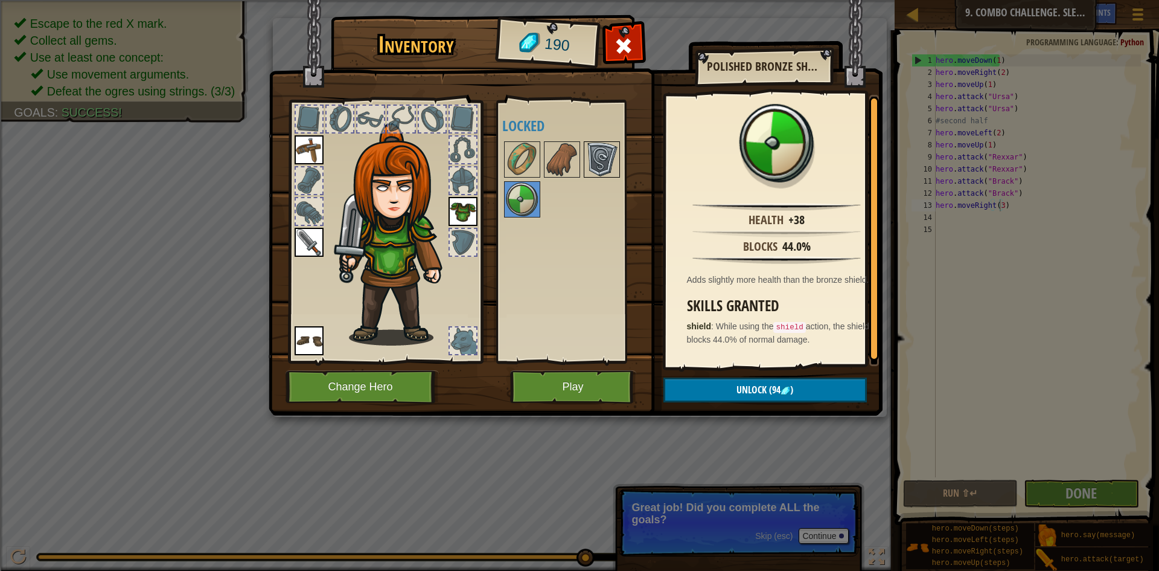
click at [584, 159] on div at bounding box center [602, 159] width 36 height 36
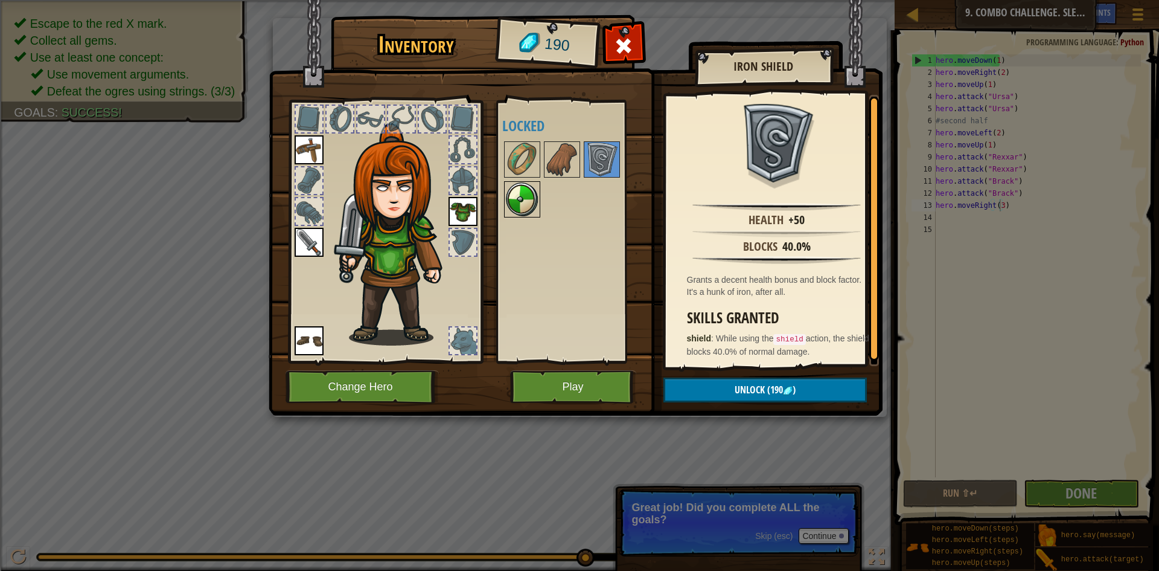
click at [516, 202] on img at bounding box center [522, 199] width 34 height 34
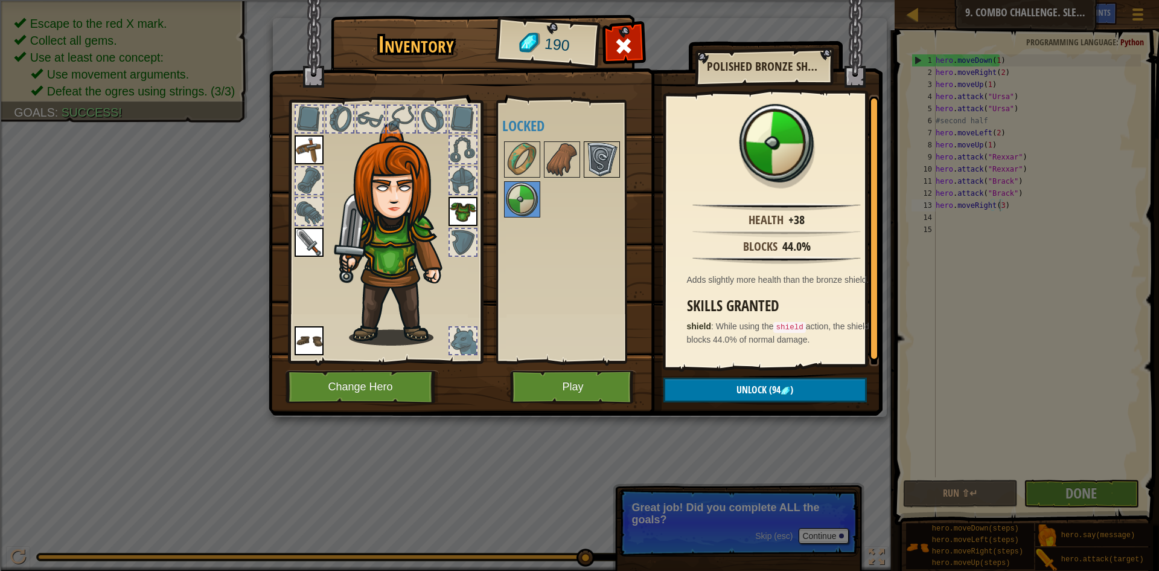
click at [616, 162] on img at bounding box center [602, 159] width 34 height 34
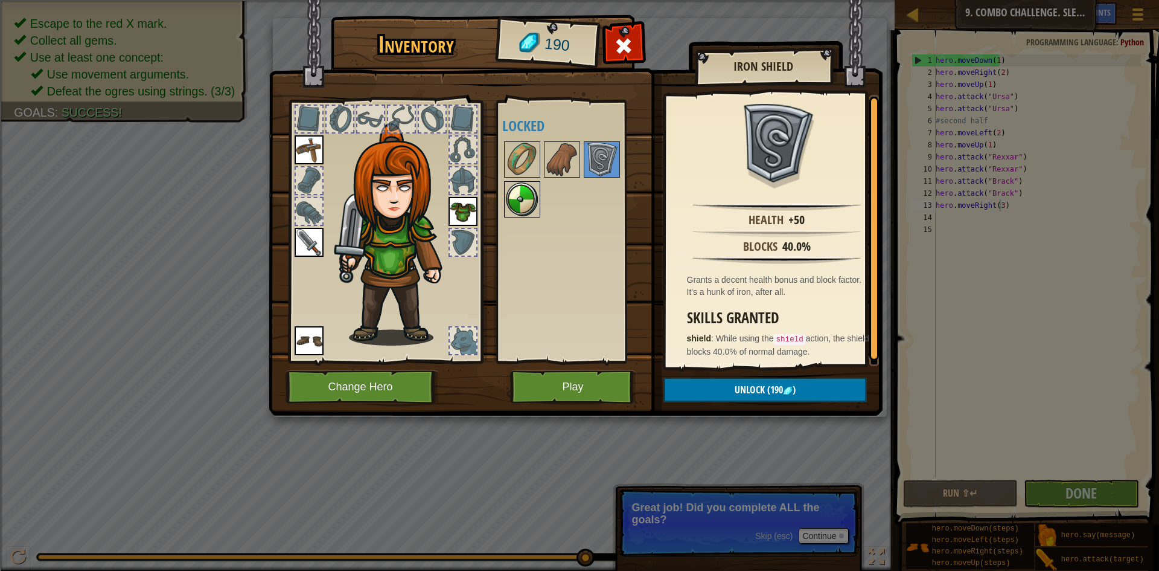
click at [526, 207] on img at bounding box center [522, 199] width 34 height 34
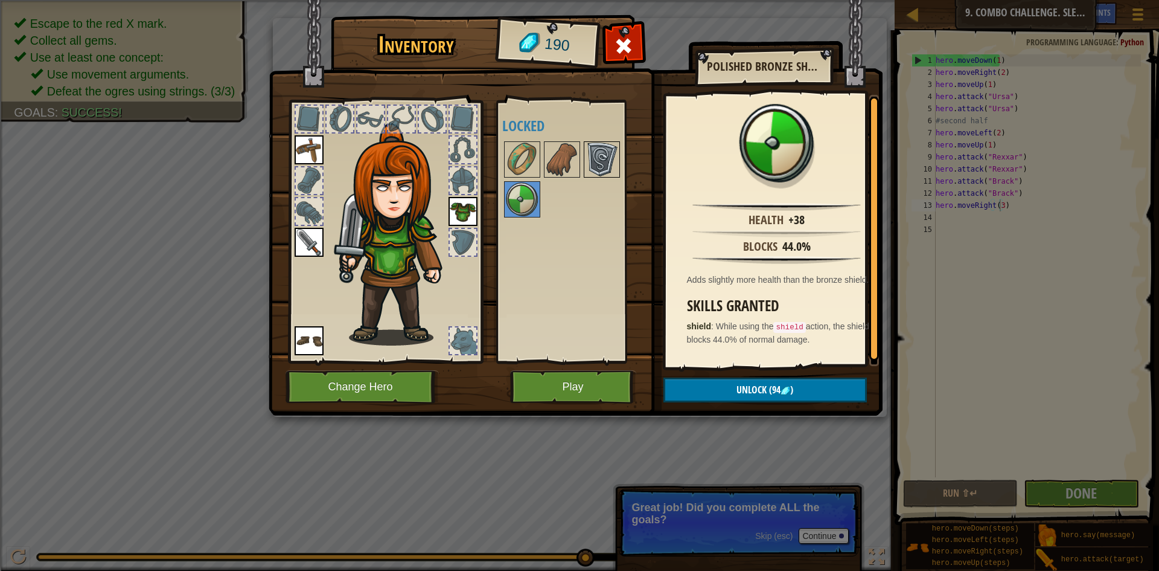
click at [597, 149] on img at bounding box center [602, 159] width 34 height 34
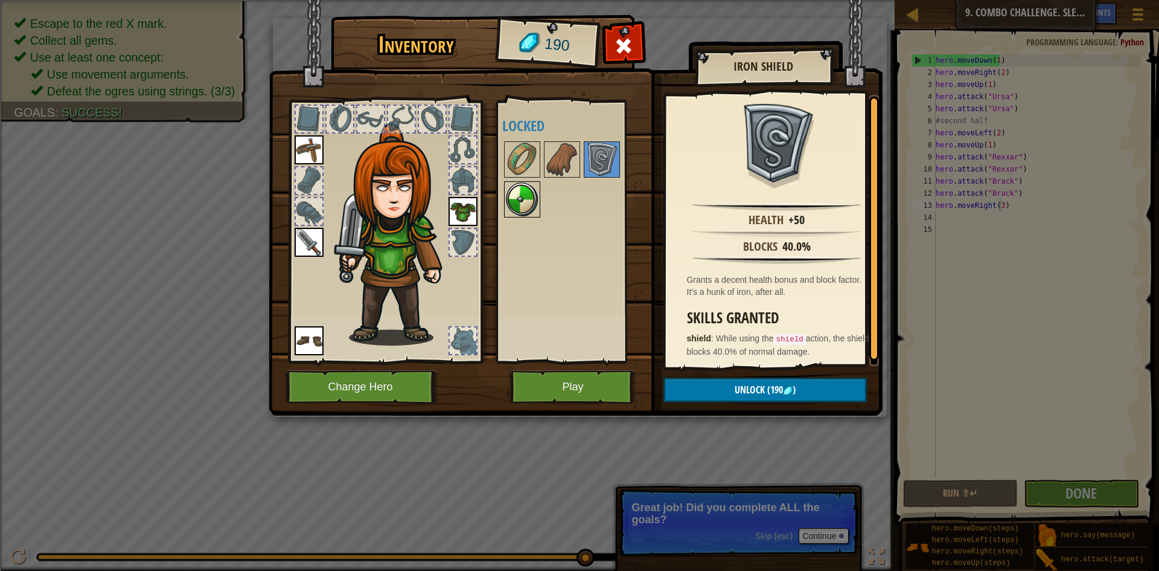
click at [516, 198] on img at bounding box center [522, 199] width 34 height 34
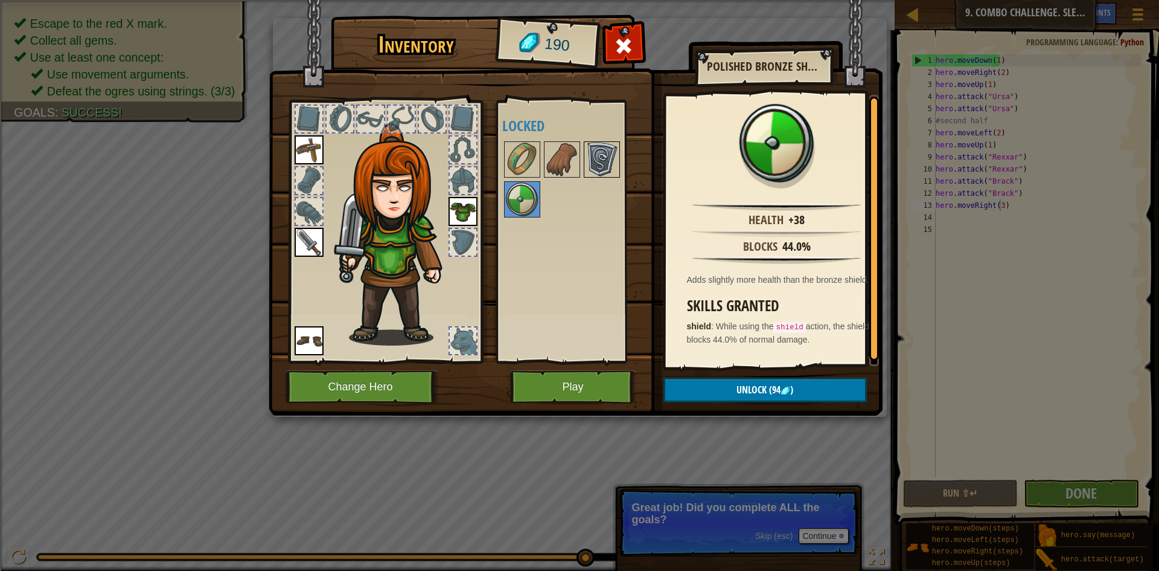
click at [613, 152] on img at bounding box center [602, 159] width 34 height 34
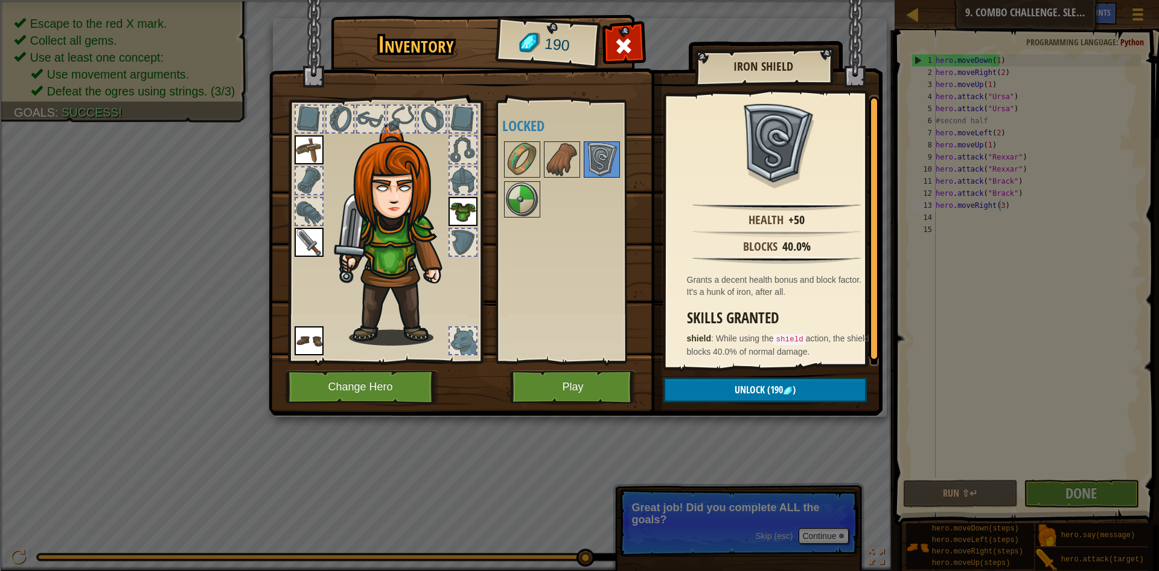
click at [511, 179] on div at bounding box center [573, 179] width 142 height 80
click at [508, 196] on img at bounding box center [522, 199] width 34 height 34
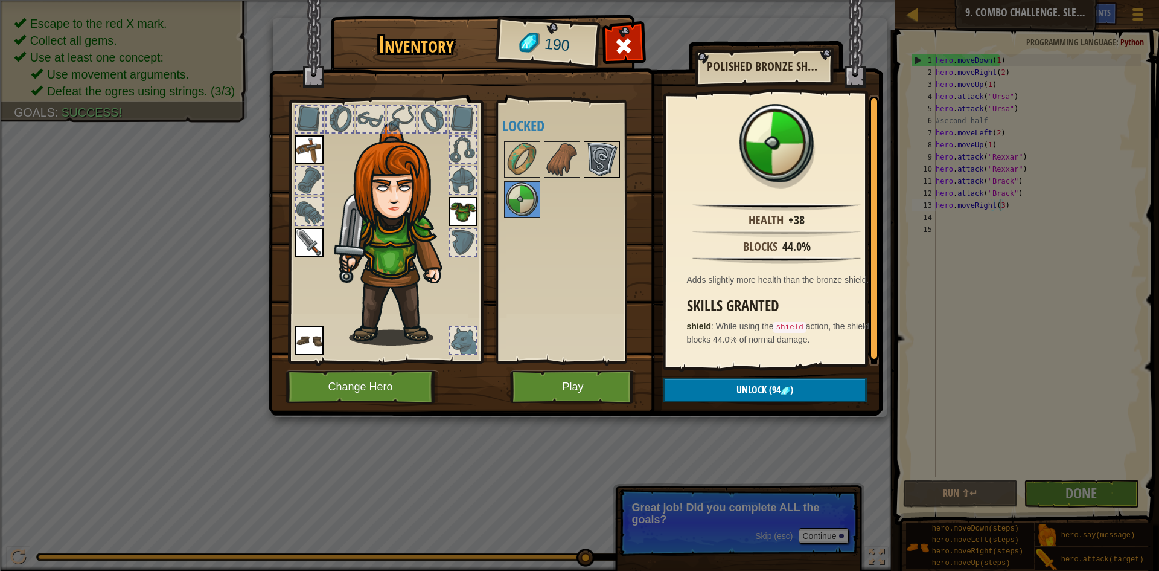
click at [594, 159] on img at bounding box center [602, 159] width 34 height 34
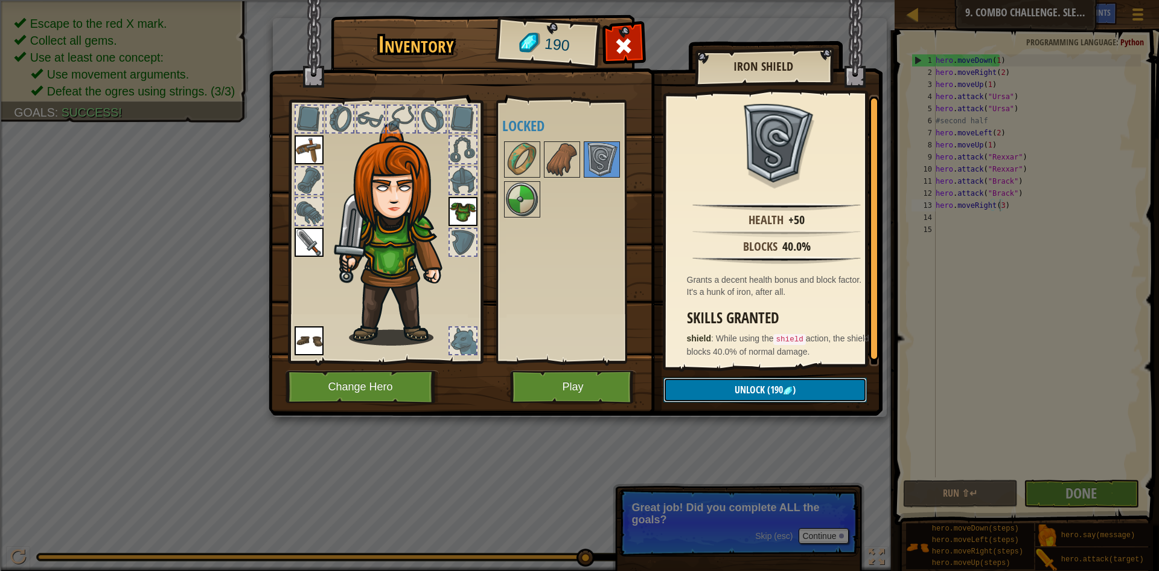
click at [731, 386] on button "Unlock (190 )" at bounding box center [765, 389] width 203 height 25
click at [731, 386] on button "Confirm" at bounding box center [765, 389] width 203 height 25
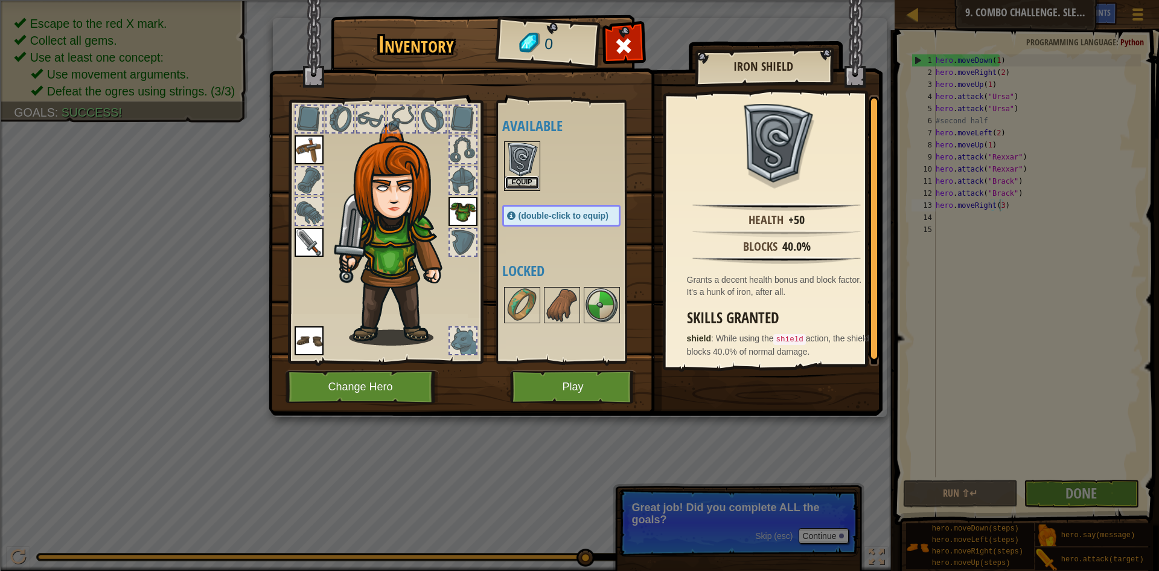
click at [519, 179] on button "Equip" at bounding box center [522, 182] width 34 height 13
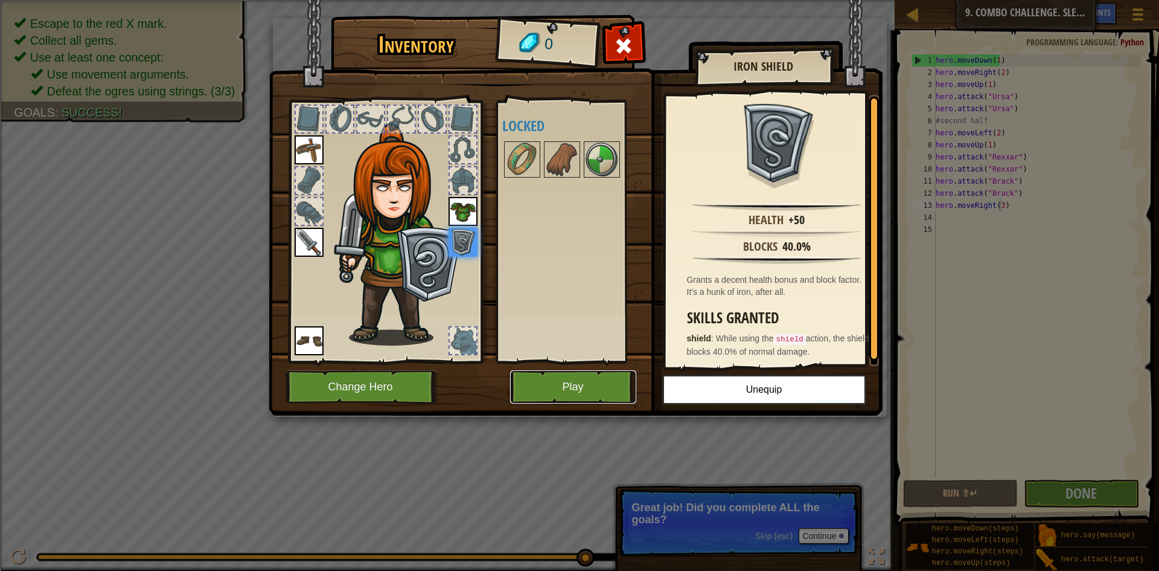
click at [575, 388] on button "Play" at bounding box center [573, 386] width 126 height 33
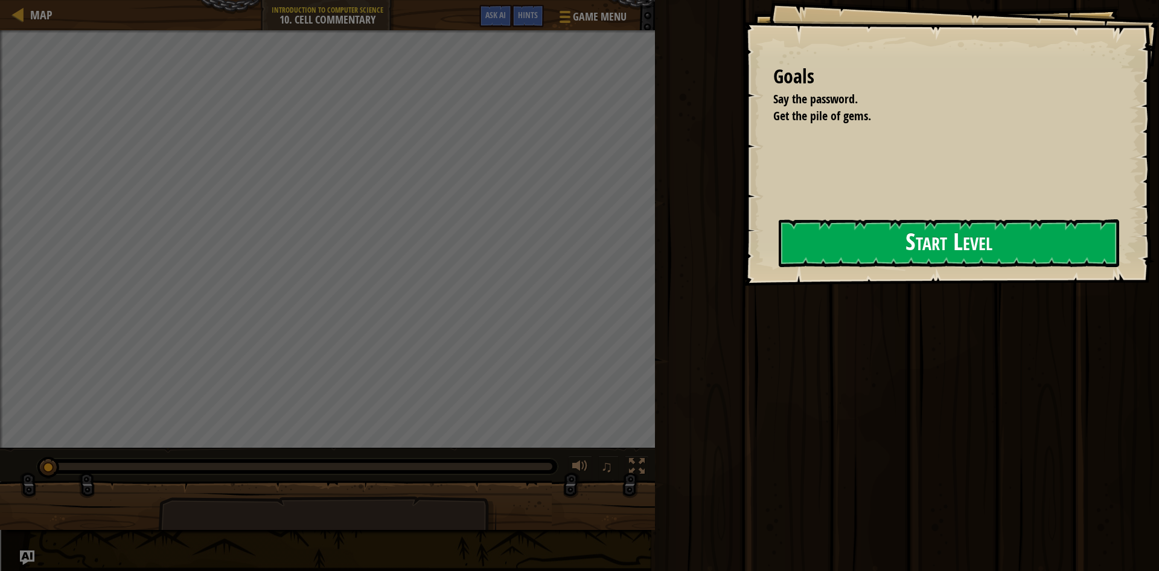
click at [873, 245] on button "Start Level" at bounding box center [949, 243] width 341 height 48
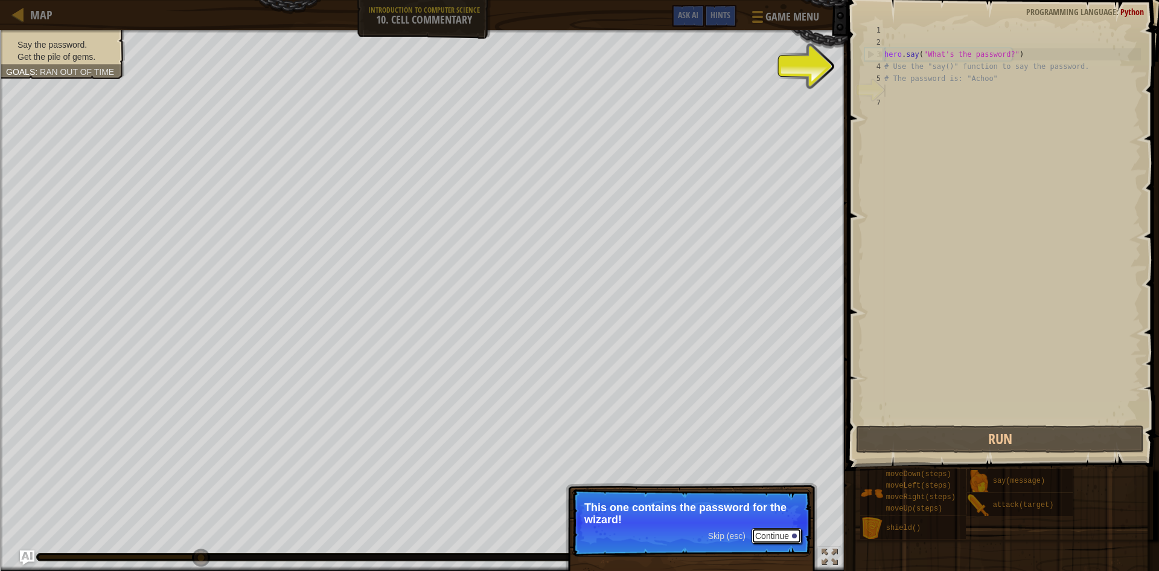
click at [781, 534] on button "Continue" at bounding box center [777, 536] width 50 height 16
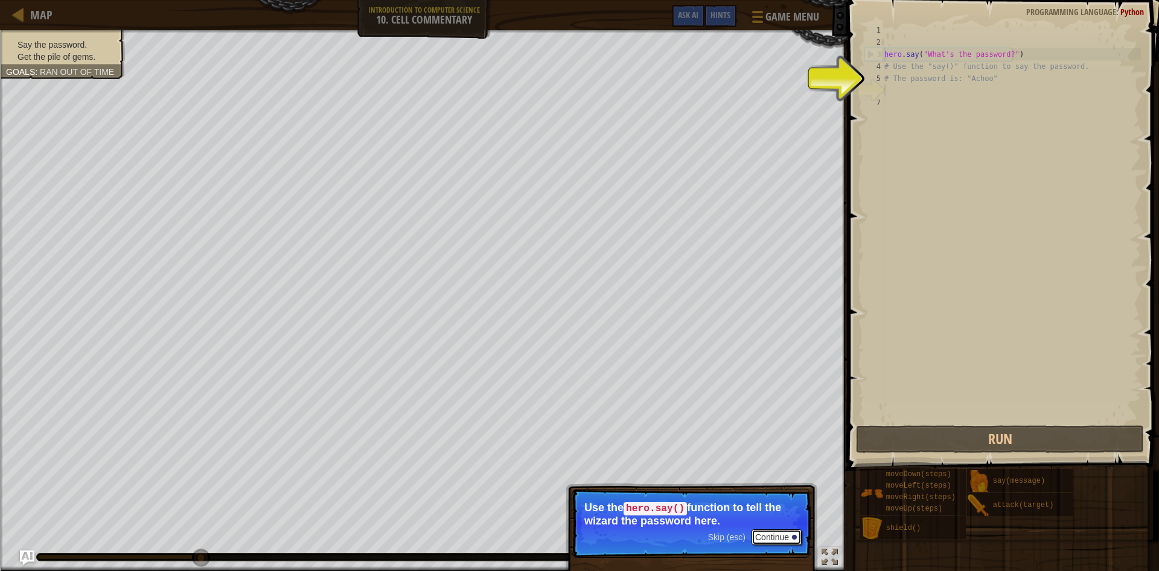
click at [781, 534] on button "Continue" at bounding box center [777, 537] width 50 height 16
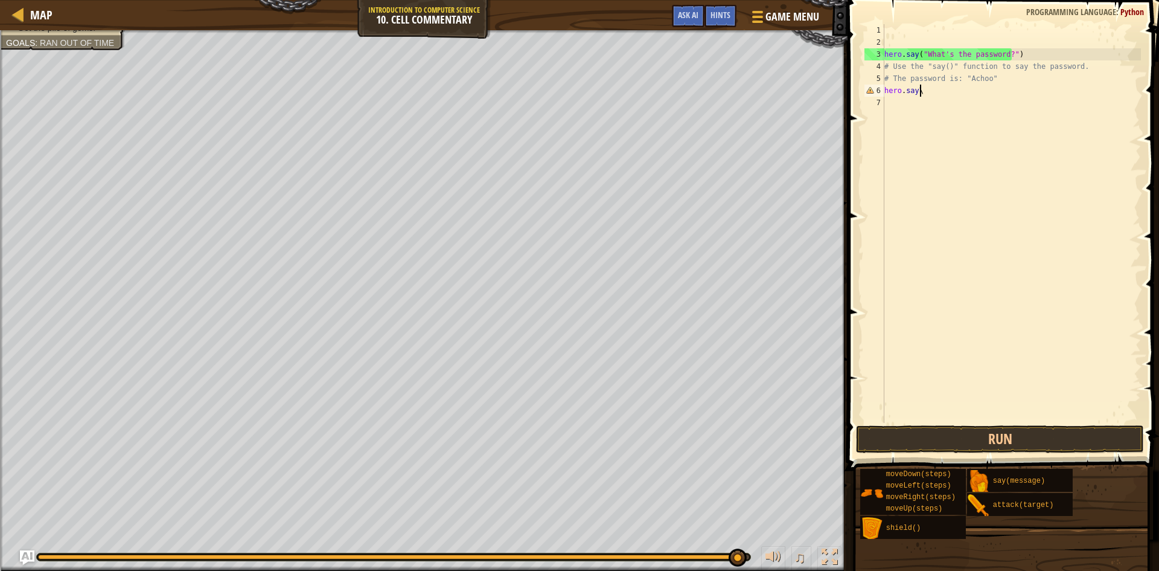
scroll to position [5, 2]
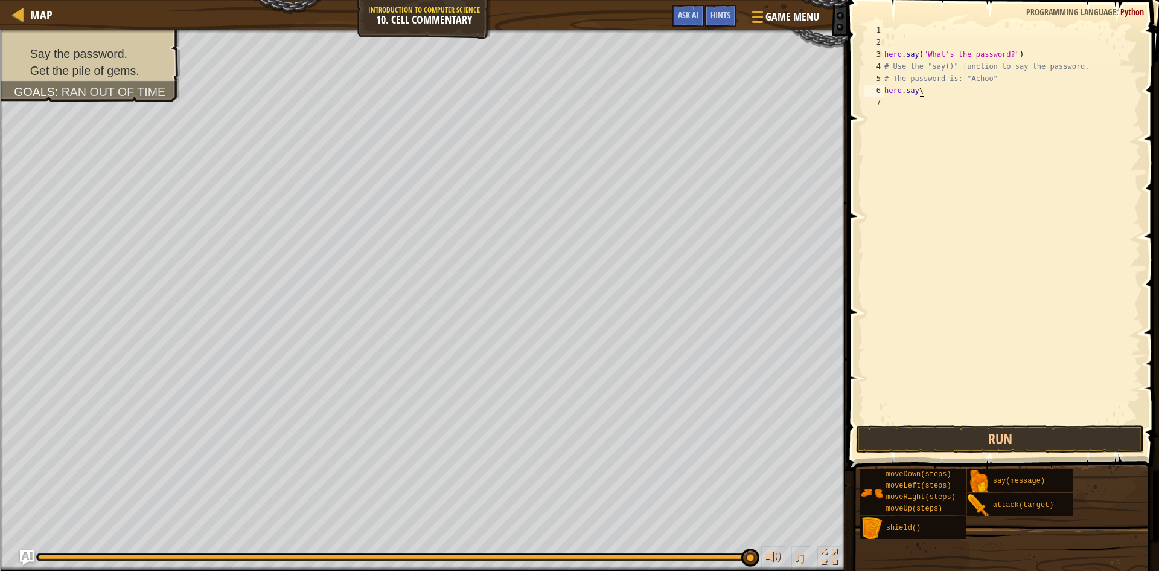
type textarea "hero.say"
click at [928, 95] on div "hero . say ( "What's the password?" ) # Use the "say()" function to say the pas…" at bounding box center [1011, 235] width 259 height 423
type textarea "hero.say("Achoo")"
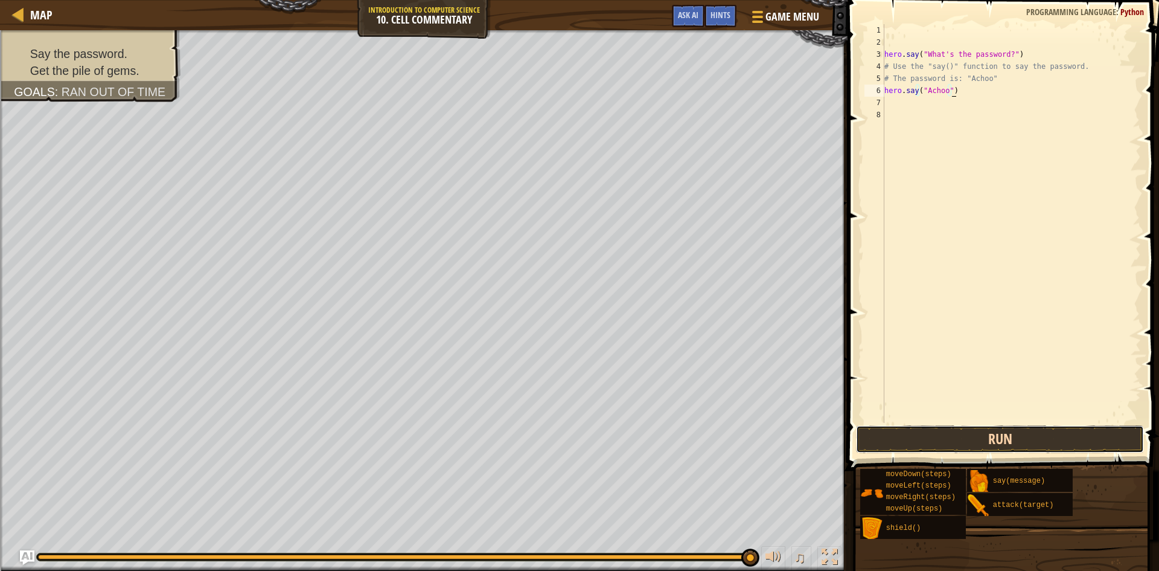
click at [958, 432] on button "Run" at bounding box center [1000, 439] width 288 height 28
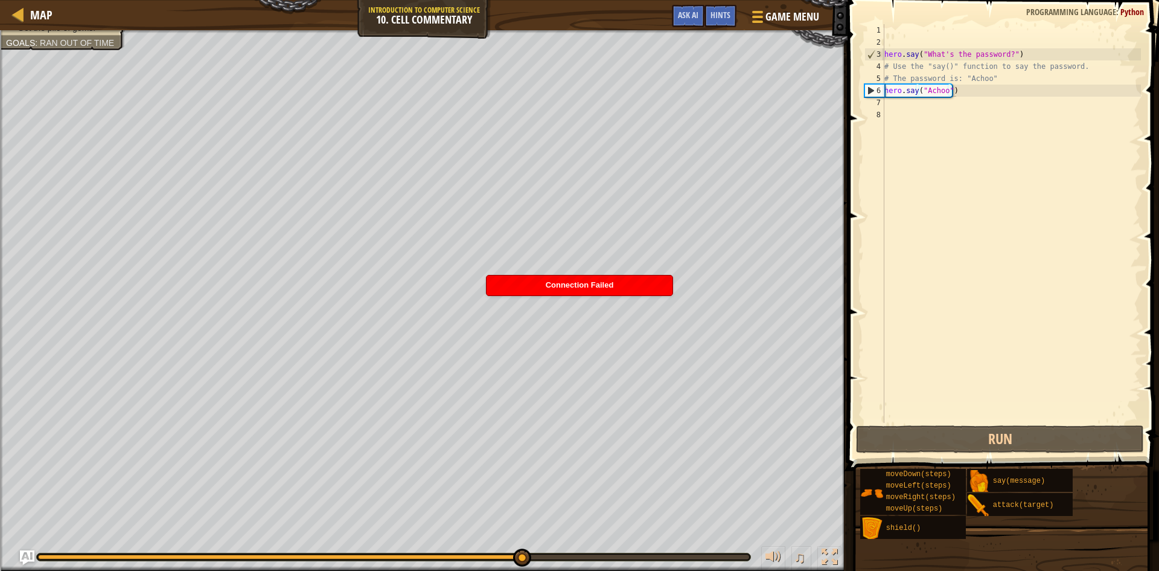
click at [557, 290] on div "Connection Failed" at bounding box center [580, 285] width 186 height 20
click at [557, 94] on body "Map Introduction to Computer Science 10. Cell Commentary Game Menu Done Hints A…" at bounding box center [579, 47] width 1159 height 94
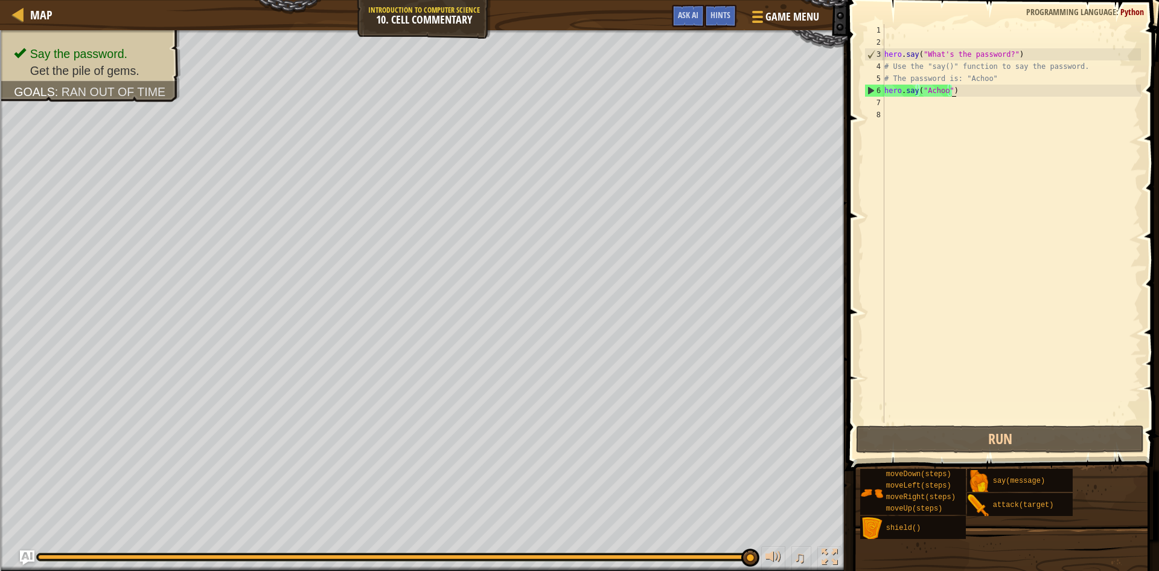
click at [899, 107] on div "hero . say ( "What's the password?" ) # Use the "say()" function to say the pas…" at bounding box center [1011, 235] width 259 height 423
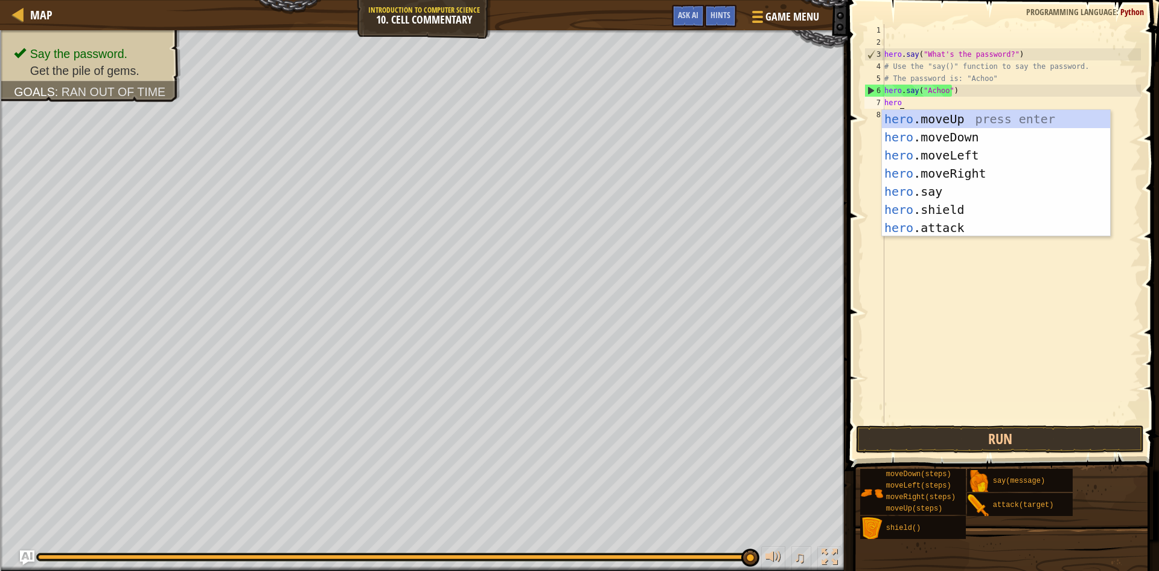
type textarea "hero."
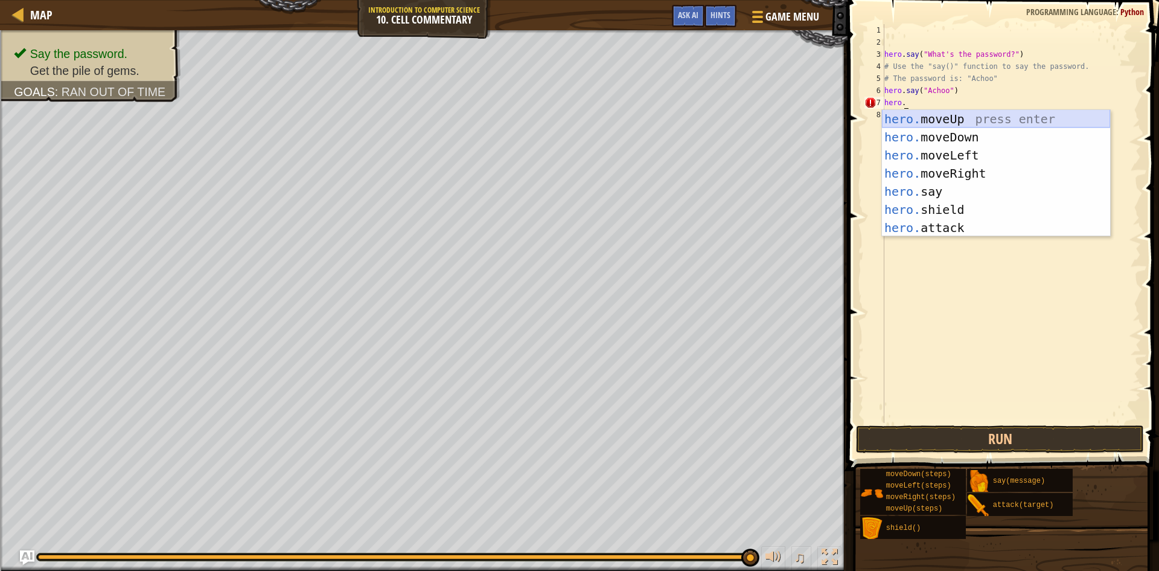
click at [930, 122] on div "hero. moveUp press enter hero. moveDown press enter hero. moveLeft press enter …" at bounding box center [996, 191] width 228 height 163
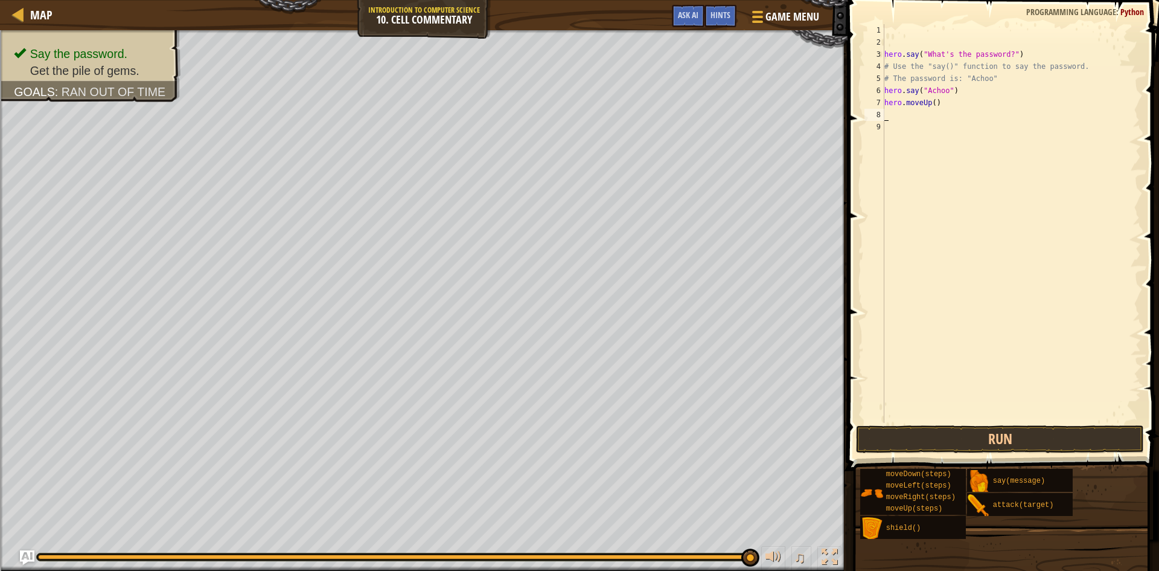
scroll to position [5, 0]
click at [930, 104] on div "hero . say ( "What's the password?" ) # Use the "say()" function to say the pas…" at bounding box center [1011, 235] width 259 height 423
click at [933, 440] on button "Run" at bounding box center [1000, 439] width 288 height 28
type textarea "hero.moveUp(2)"
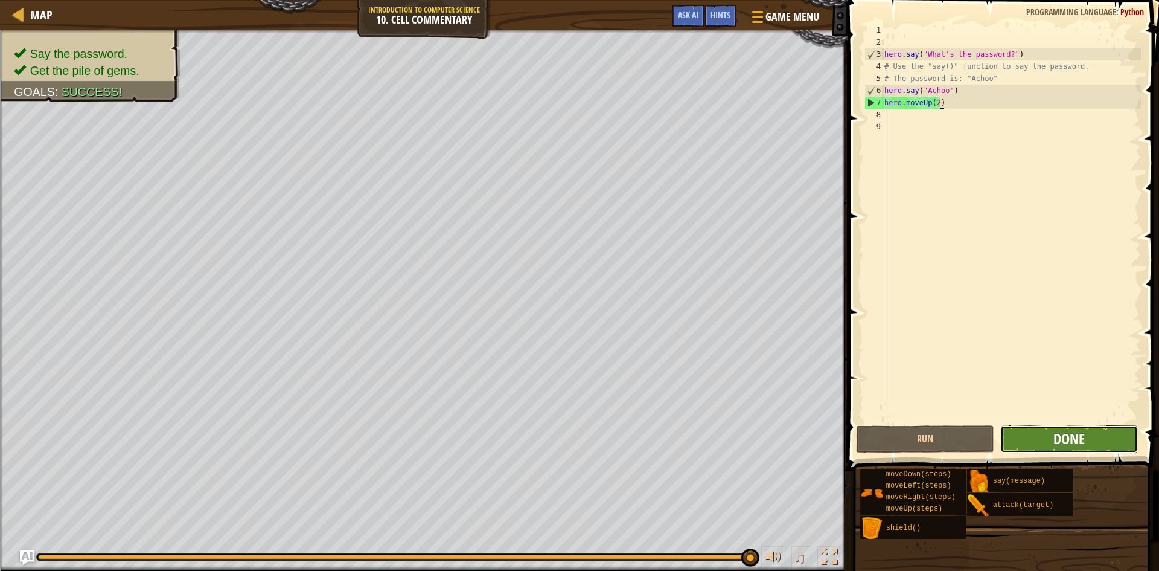
click at [1067, 441] on span "Done" at bounding box center [1069, 438] width 31 height 19
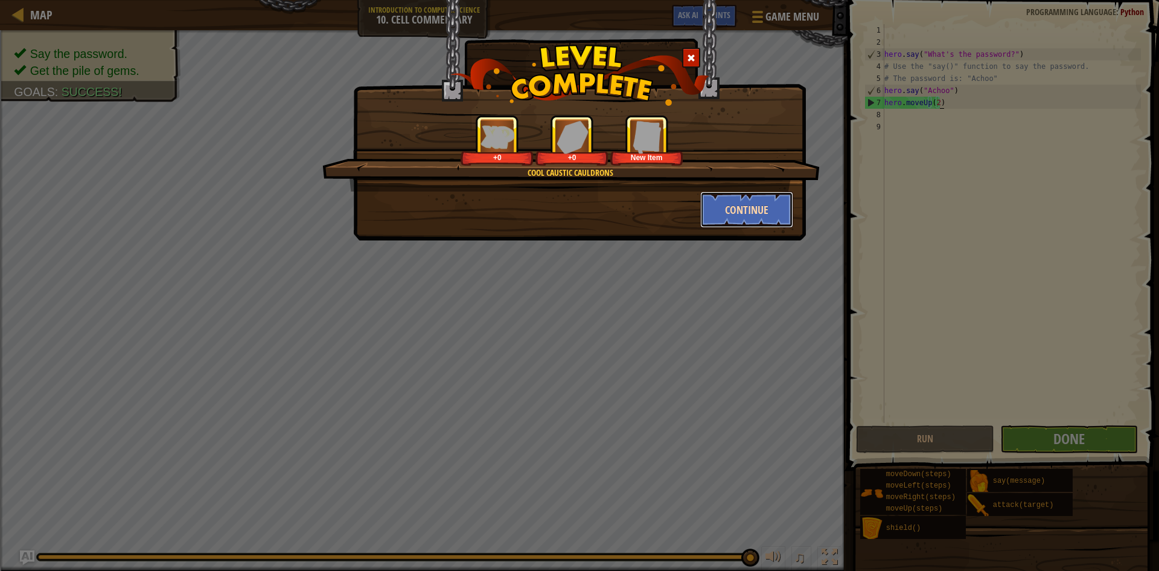
click at [732, 217] on button "Continue" at bounding box center [747, 209] width 94 height 36
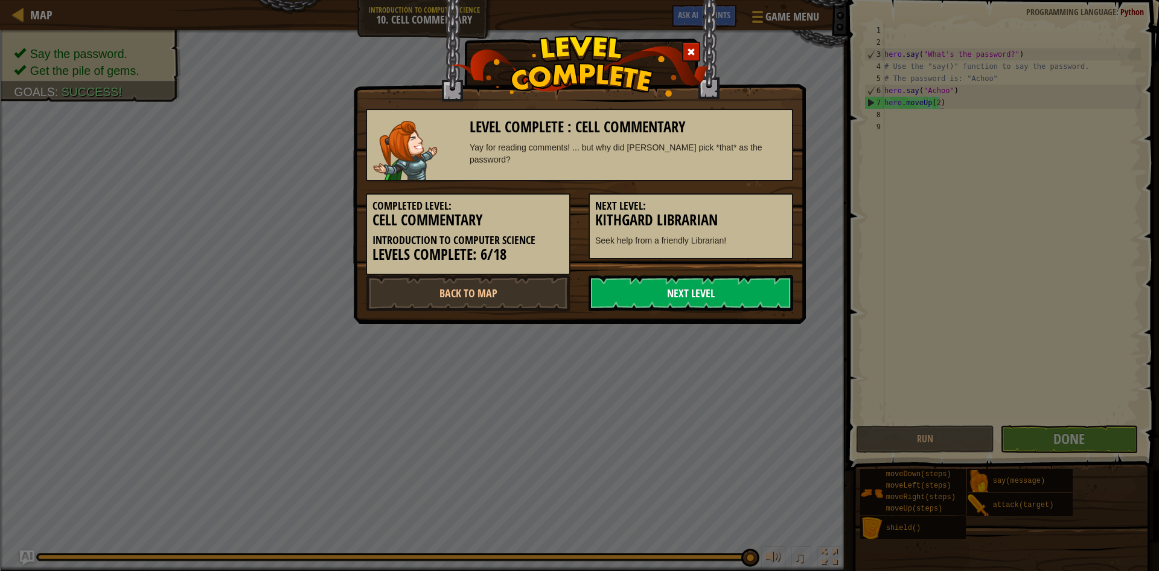
click at [731, 297] on link "Next Level" at bounding box center [691, 293] width 205 height 36
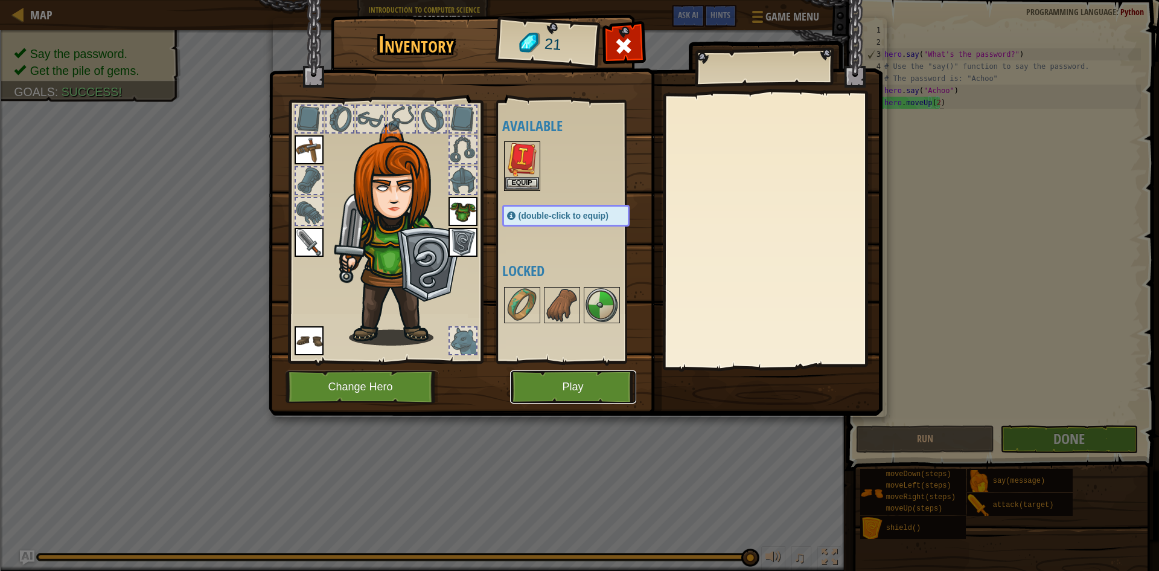
click at [560, 387] on button "Play" at bounding box center [573, 386] width 126 height 33
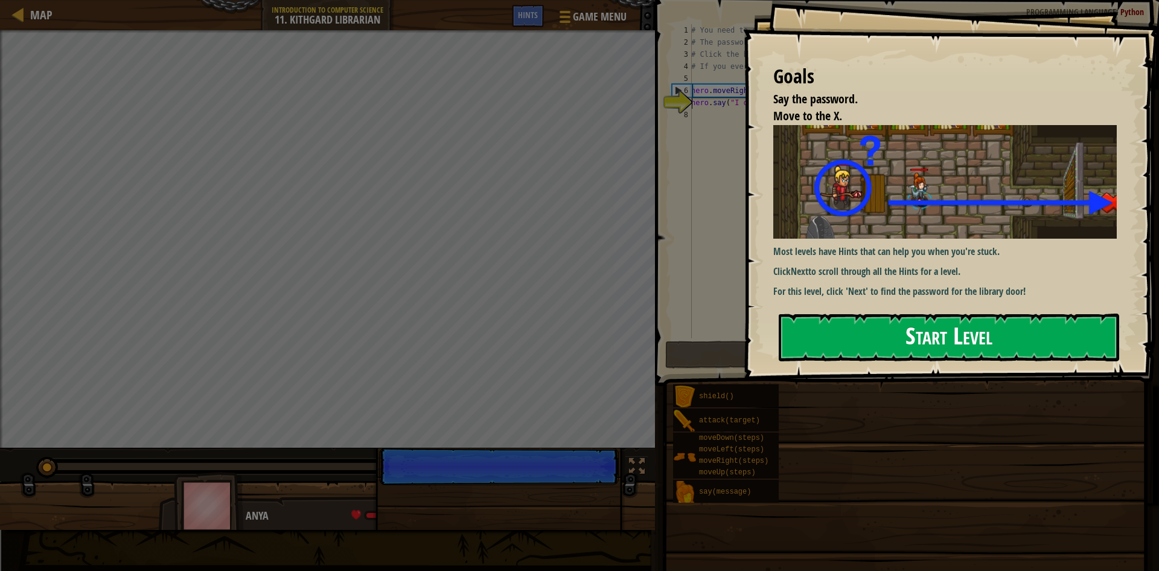
click at [849, 351] on button "Start Level" at bounding box center [949, 337] width 341 height 48
